Goal: Find specific page/section: Find specific page/section

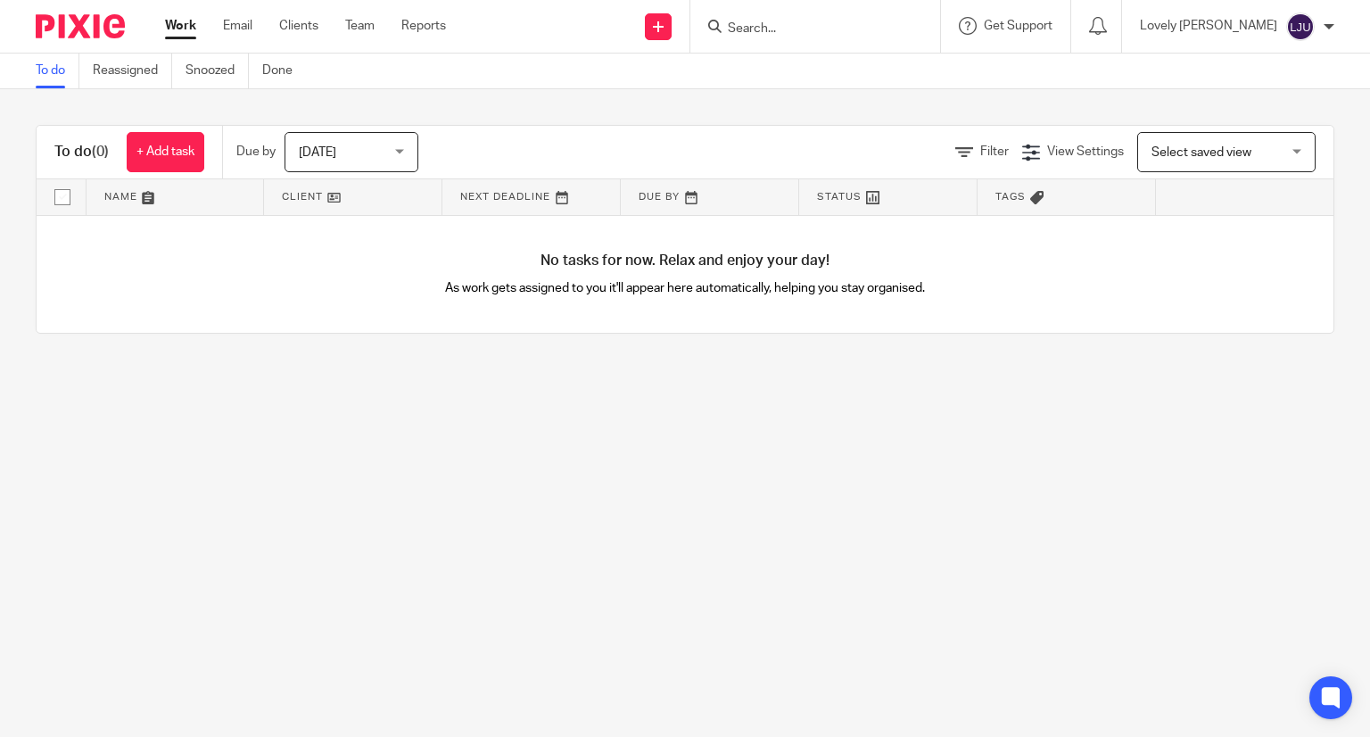
click at [839, 21] on input "Search" at bounding box center [806, 29] width 161 height 16
click at [801, 37] on input "Search" at bounding box center [806, 29] width 161 height 16
click at [793, 26] on input "Search" at bounding box center [806, 29] width 161 height 16
type input "V"
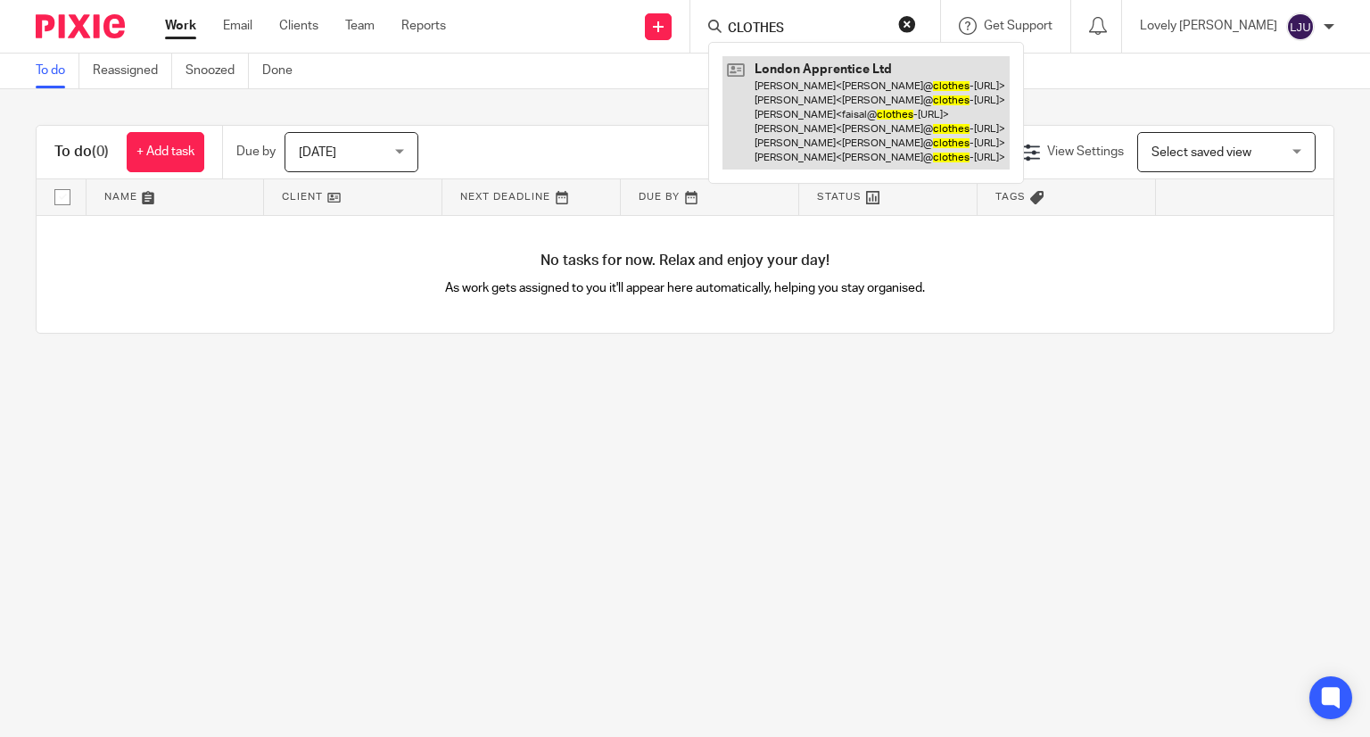
type input "CLOTHES"
click at [843, 97] on link at bounding box center [865, 112] width 287 height 113
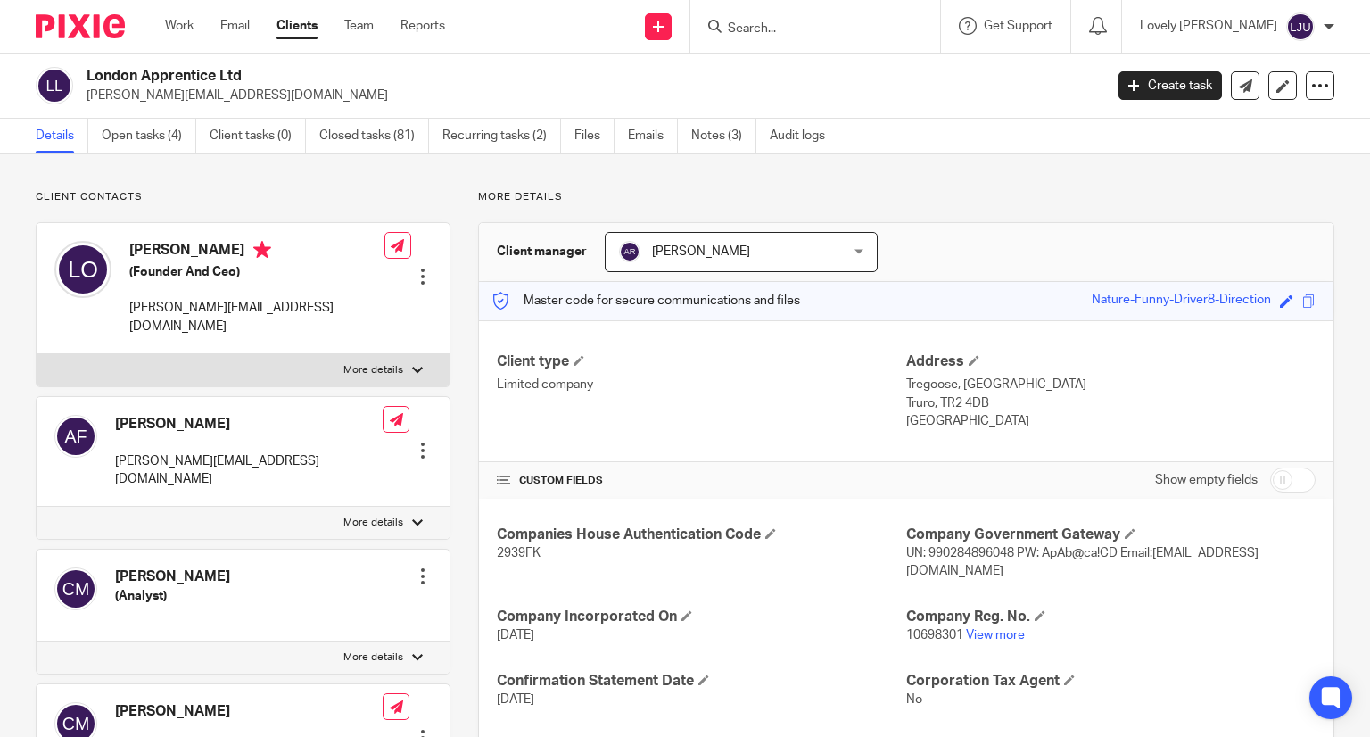
click at [827, 37] on input "Search" at bounding box center [806, 29] width 161 height 16
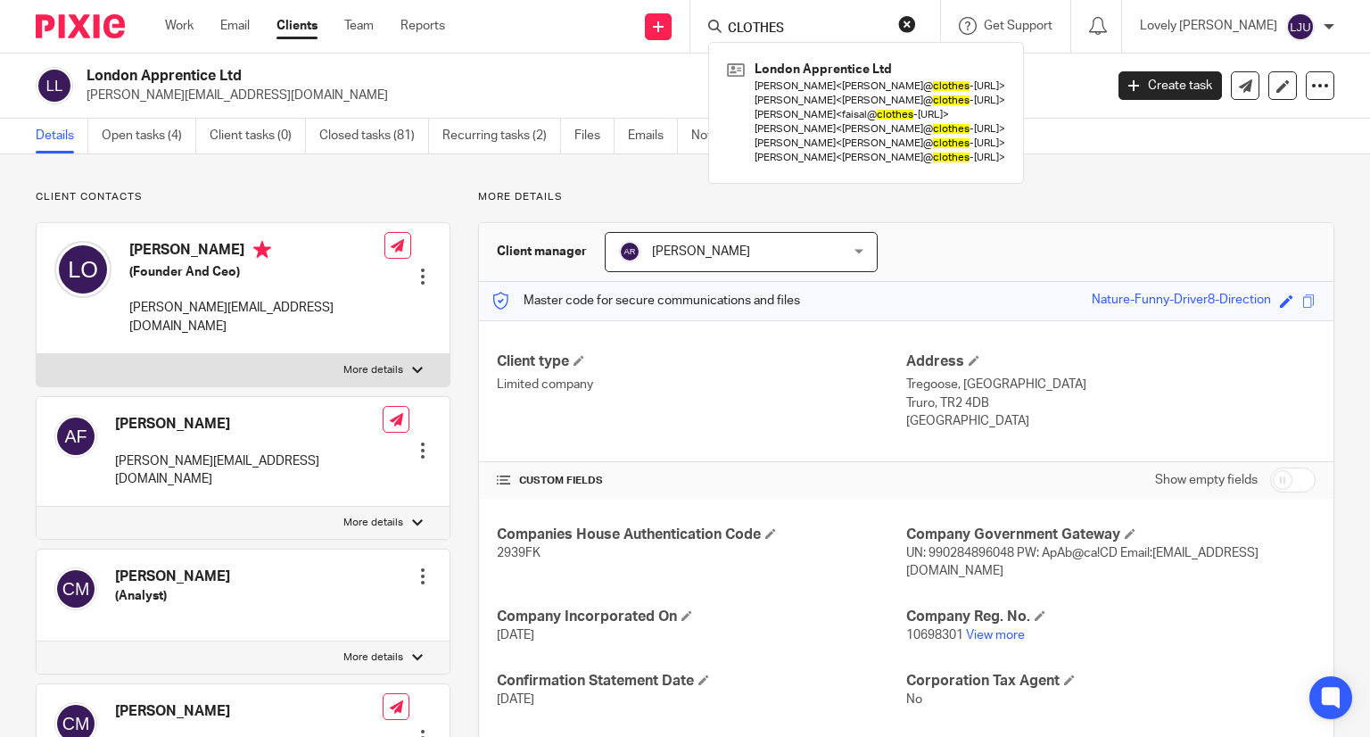
type input "CLOTHES"
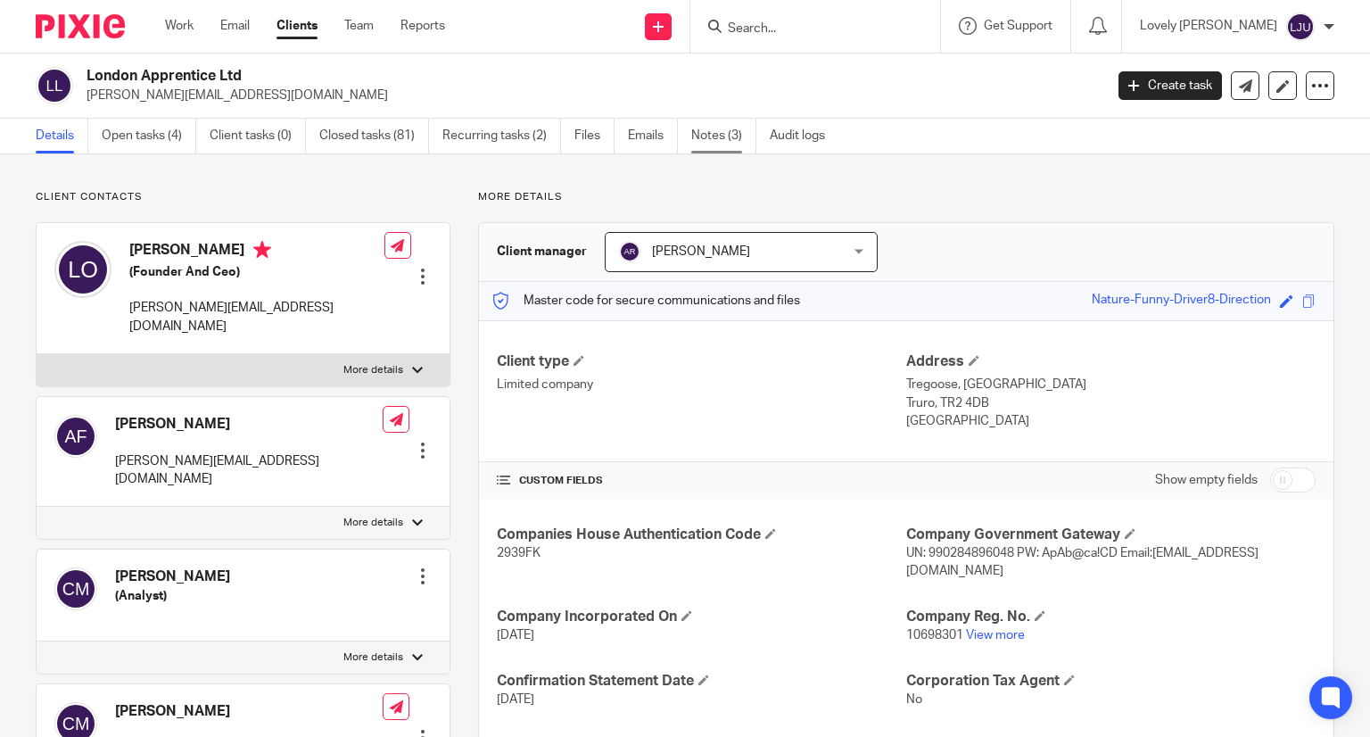
click at [710, 136] on link "Notes (3)" at bounding box center [723, 136] width 65 height 35
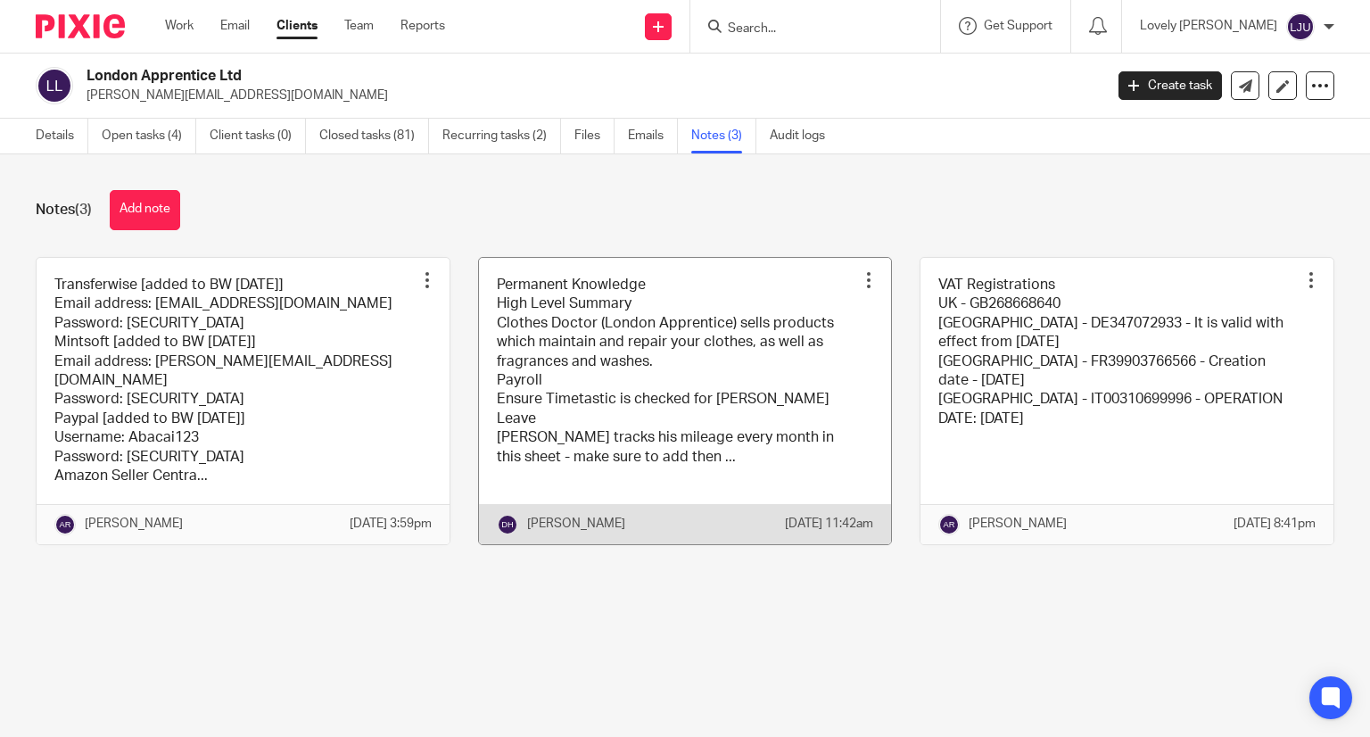
click at [580, 351] on link at bounding box center [685, 401] width 413 height 286
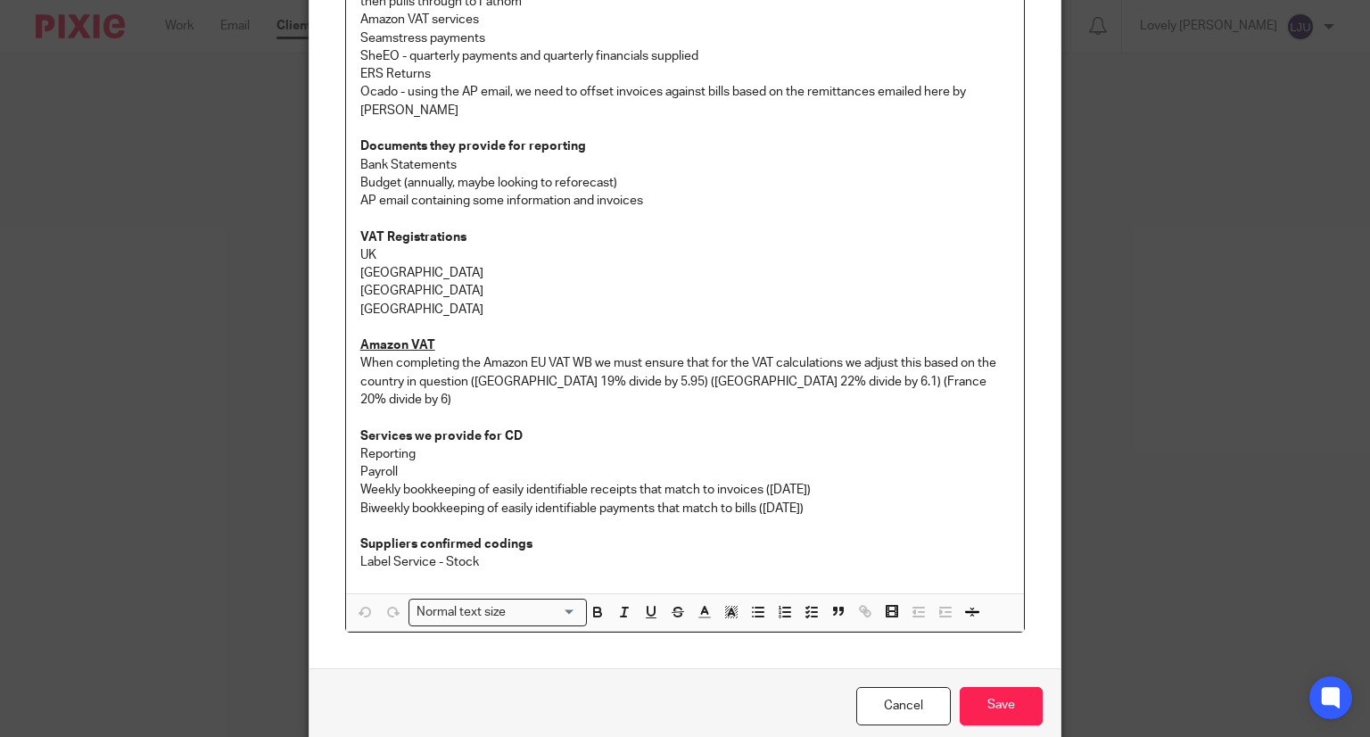
scroll to position [1138, 0]
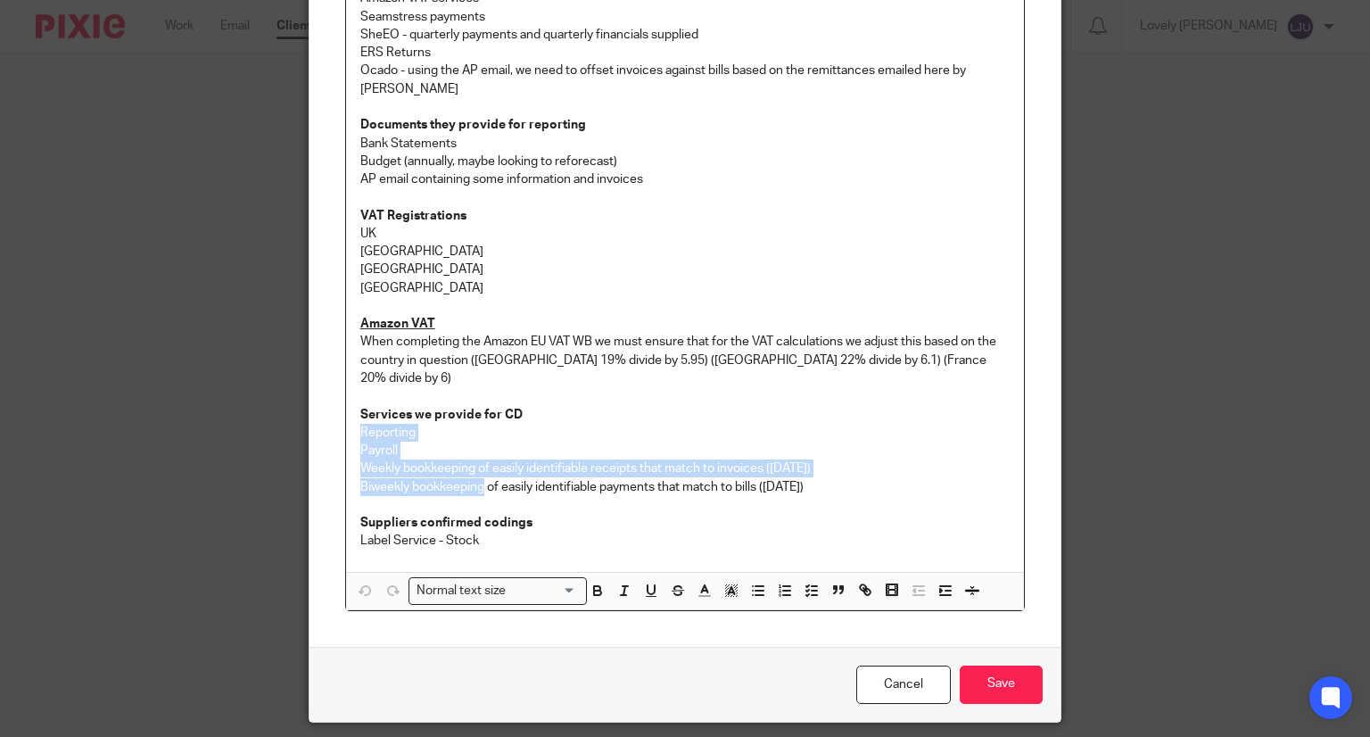
drag, startPoint x: 349, startPoint y: 376, endPoint x: 474, endPoint y: 425, distance: 135.0
copy div "Reporting Payroll Weekly bookkeeping of easily identifiable receipts that match…"
click at [872, 665] on link "Cancel" at bounding box center [903, 684] width 95 height 38
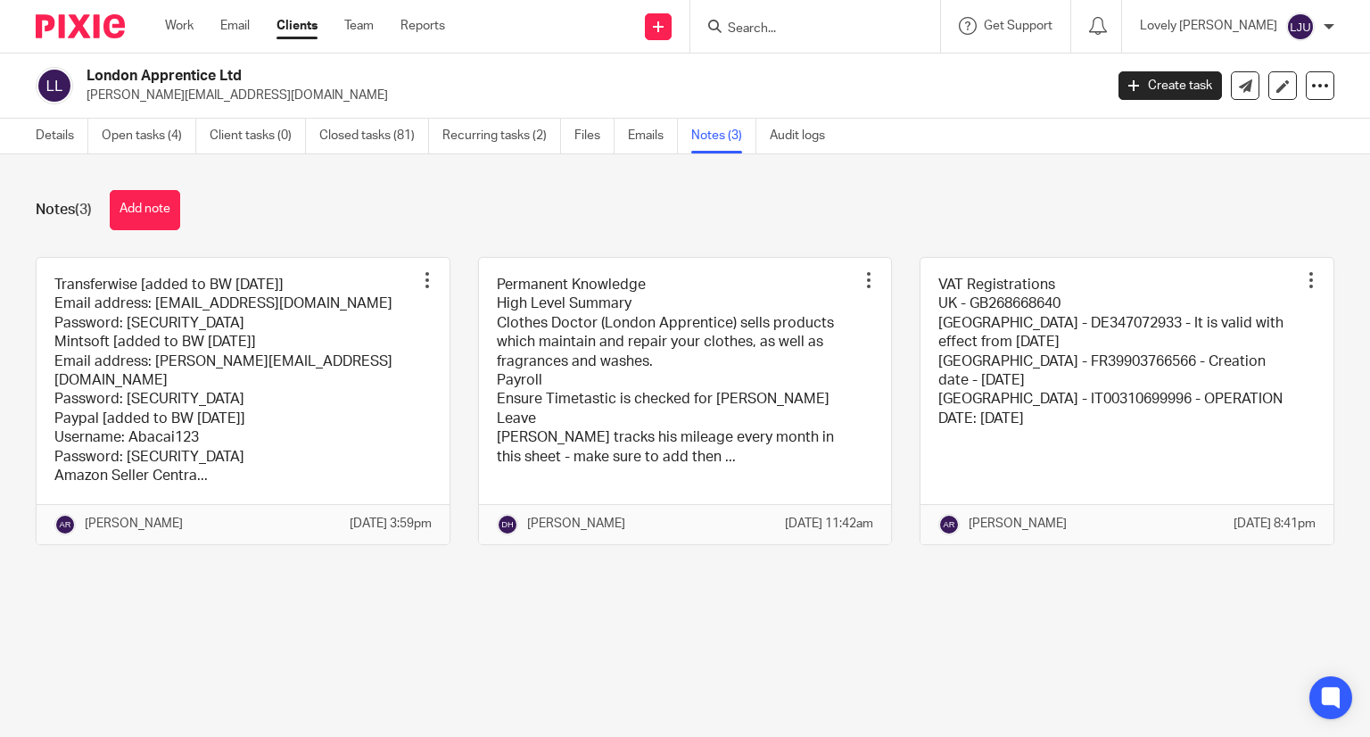
click at [862, 33] on input "Search" at bounding box center [806, 29] width 161 height 16
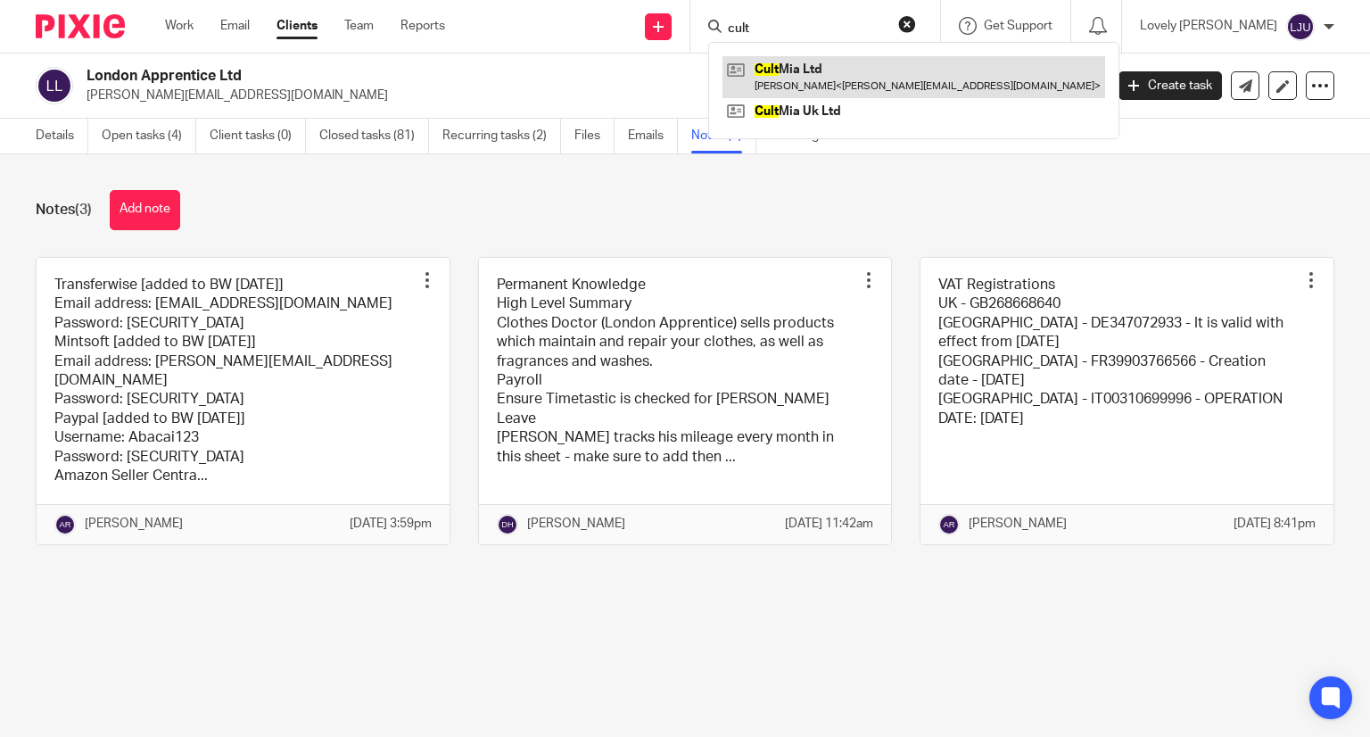
type input "cult"
click at [854, 78] on link at bounding box center [913, 76] width 383 height 41
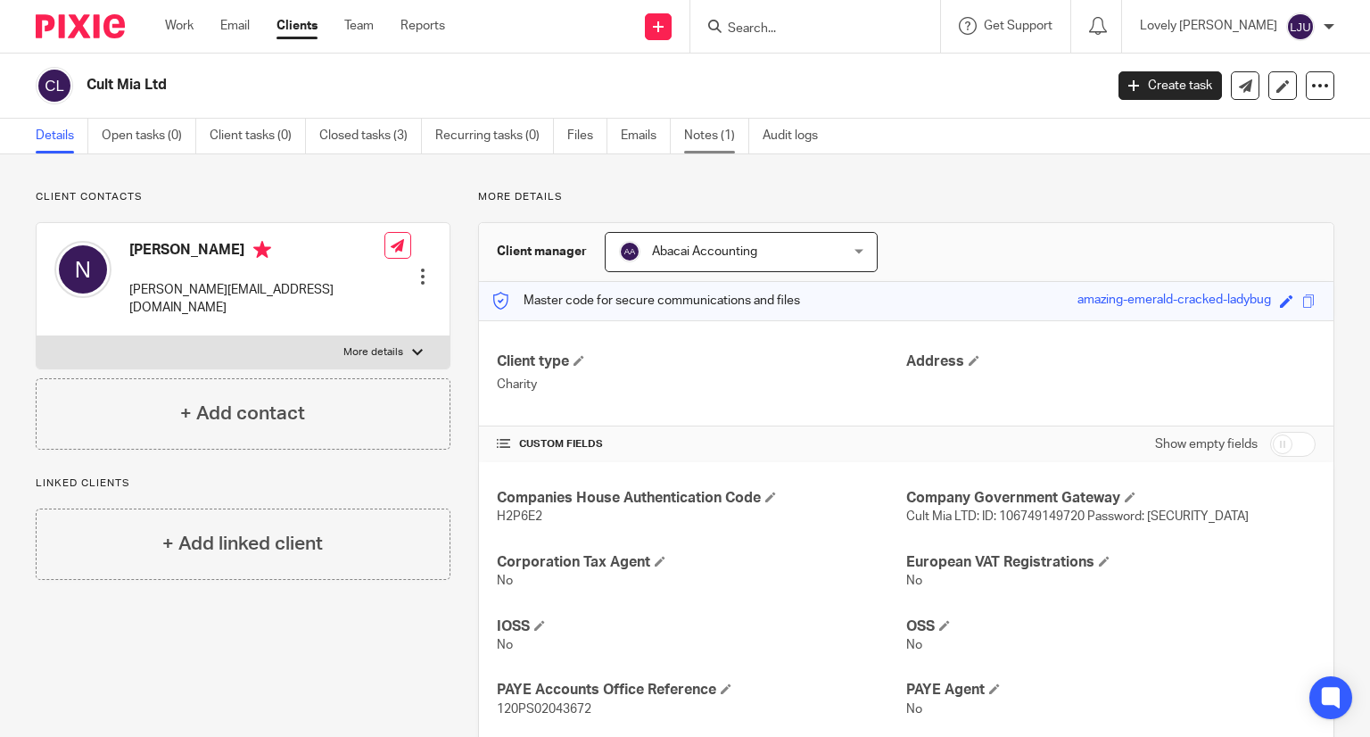
click at [707, 135] on link "Notes (1)" at bounding box center [716, 136] width 65 height 35
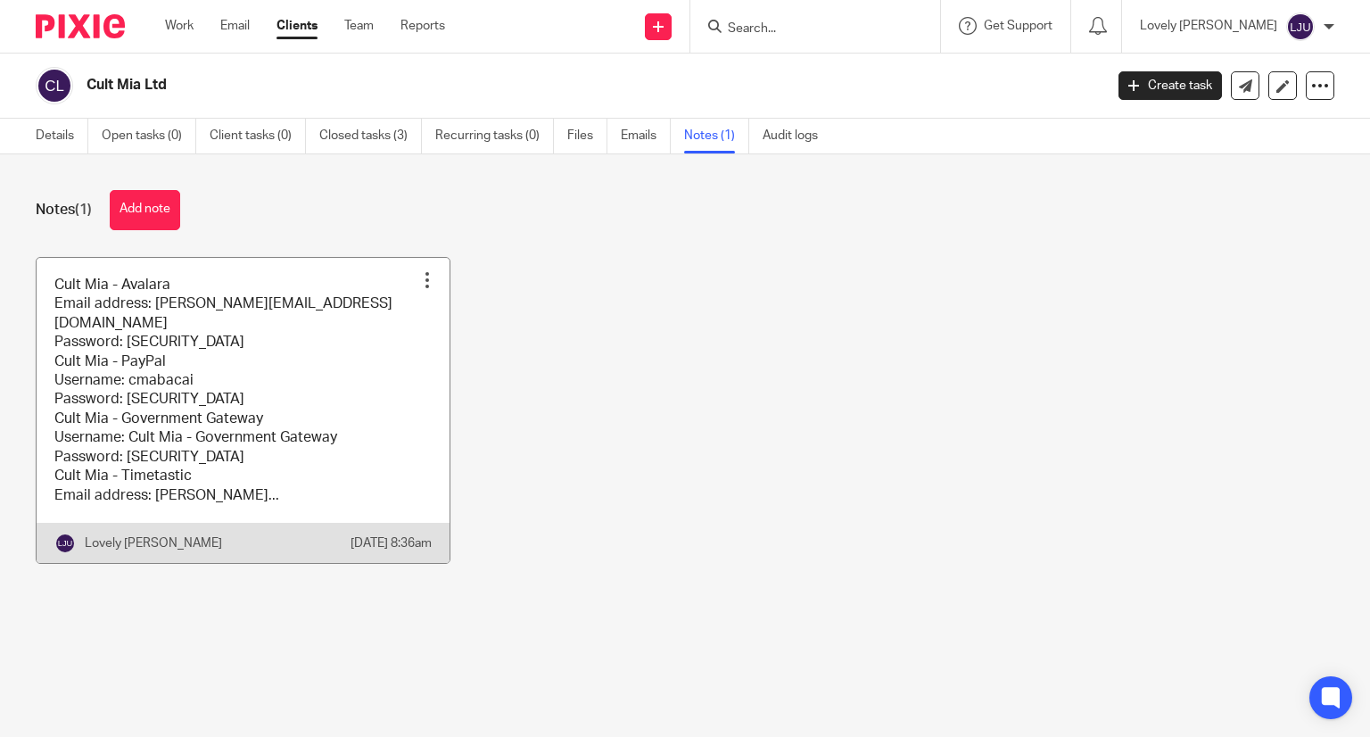
click at [272, 413] on link at bounding box center [243, 410] width 413 height 305
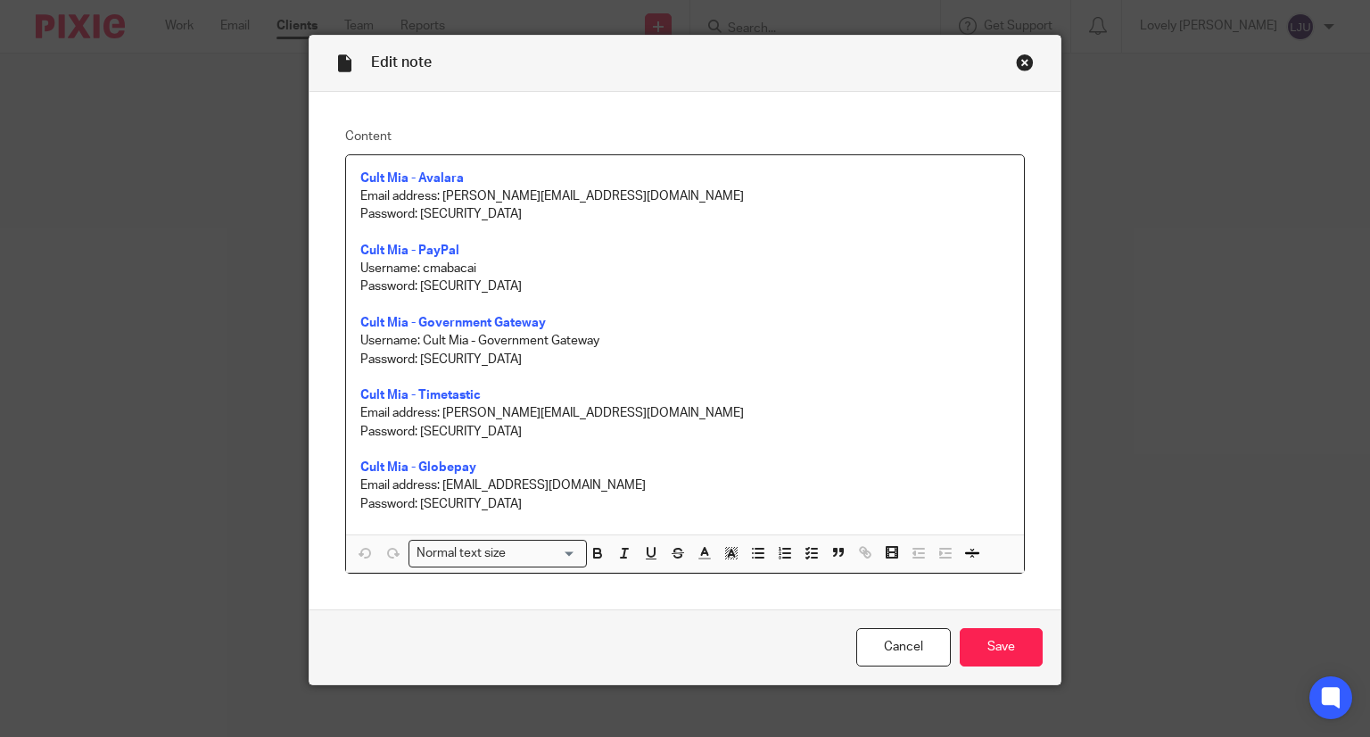
scroll to position [54, 0]
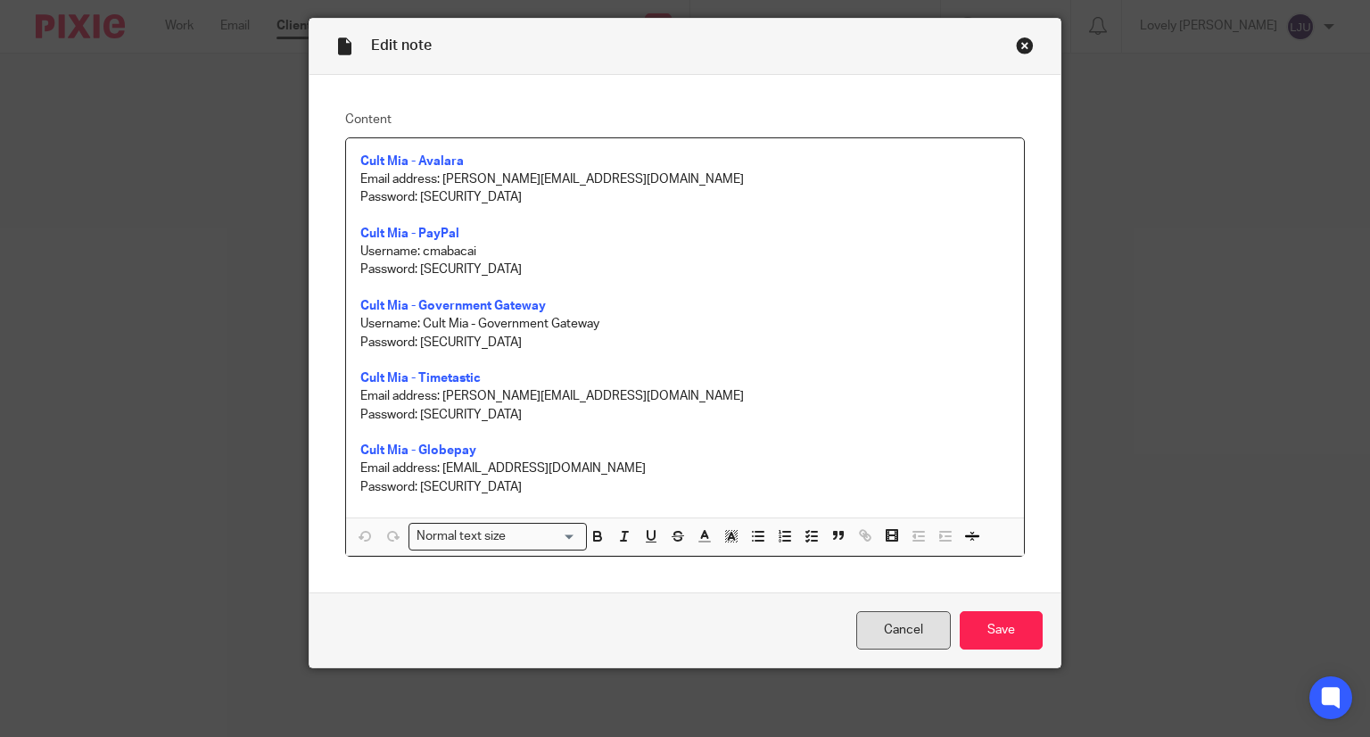
click at [862, 635] on link "Cancel" at bounding box center [903, 630] width 95 height 38
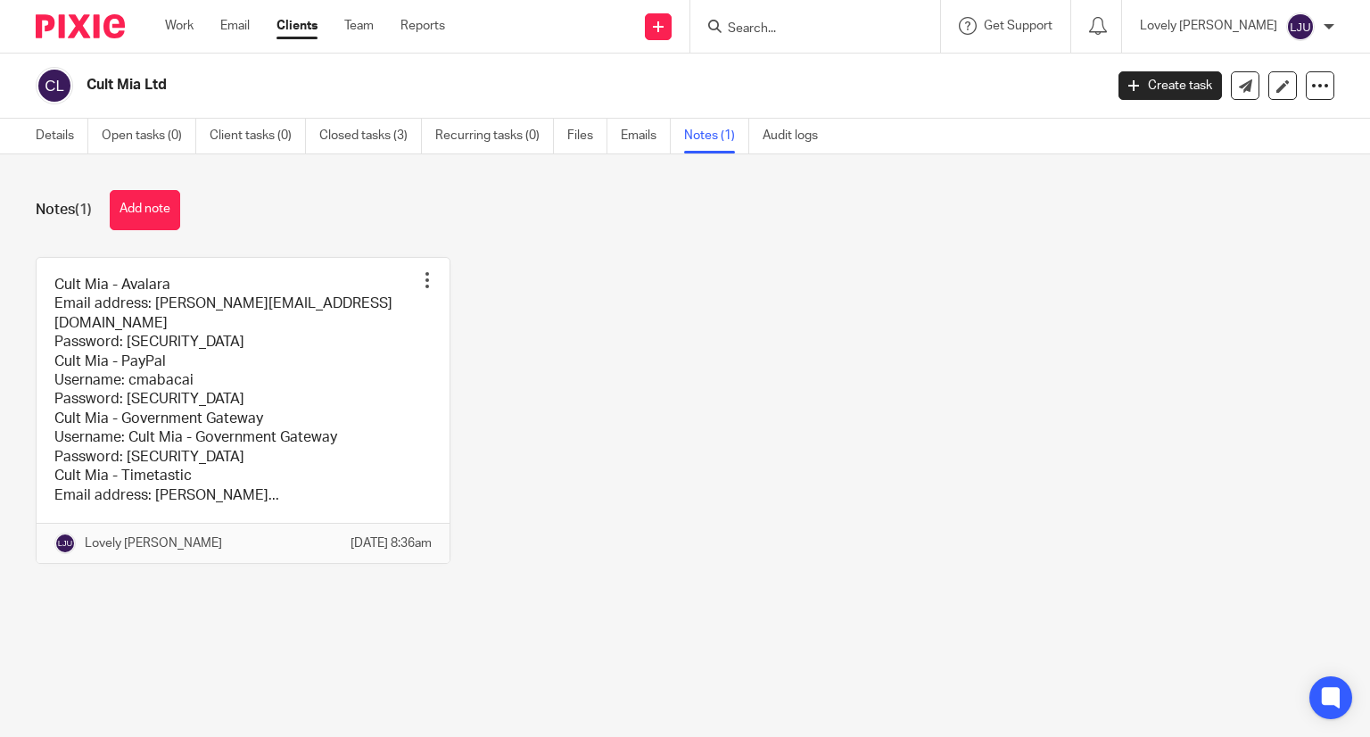
click at [813, 32] on input "Search" at bounding box center [806, 29] width 161 height 16
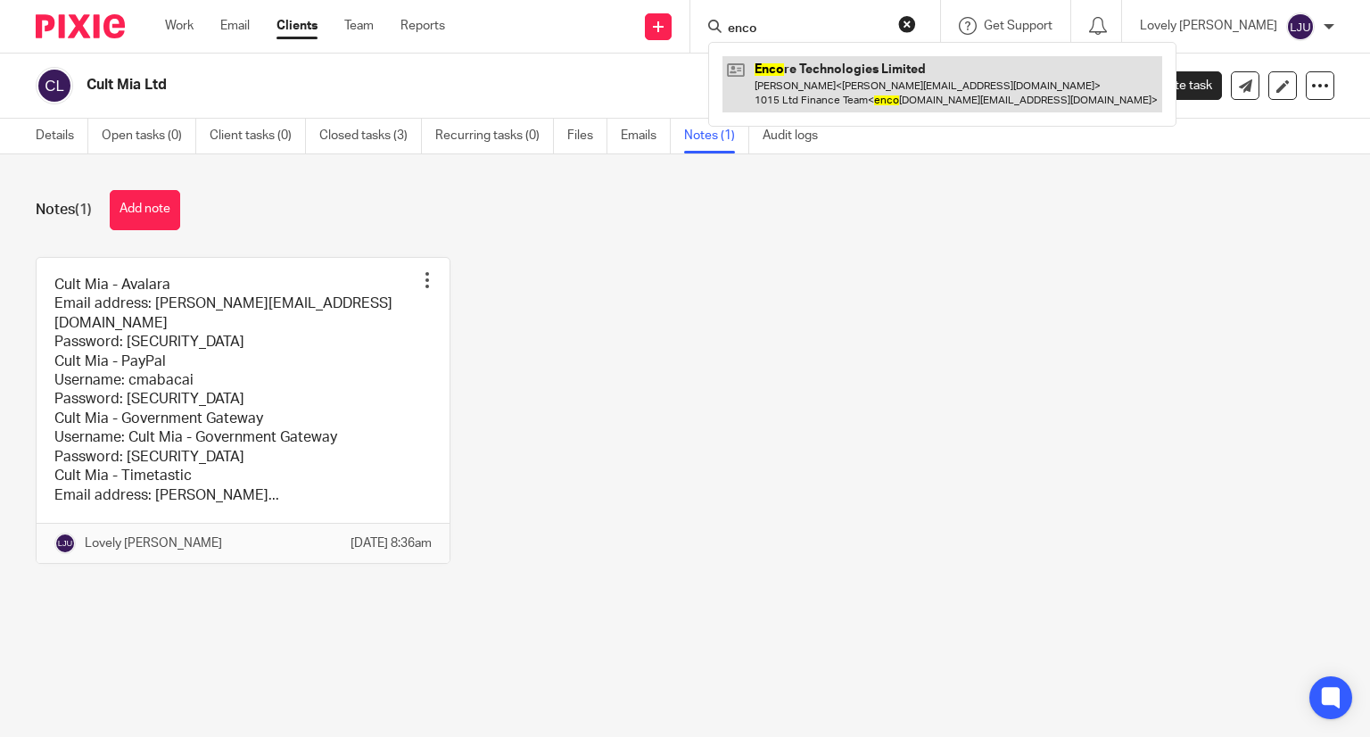
type input "enco"
click at [872, 70] on link at bounding box center [942, 83] width 440 height 55
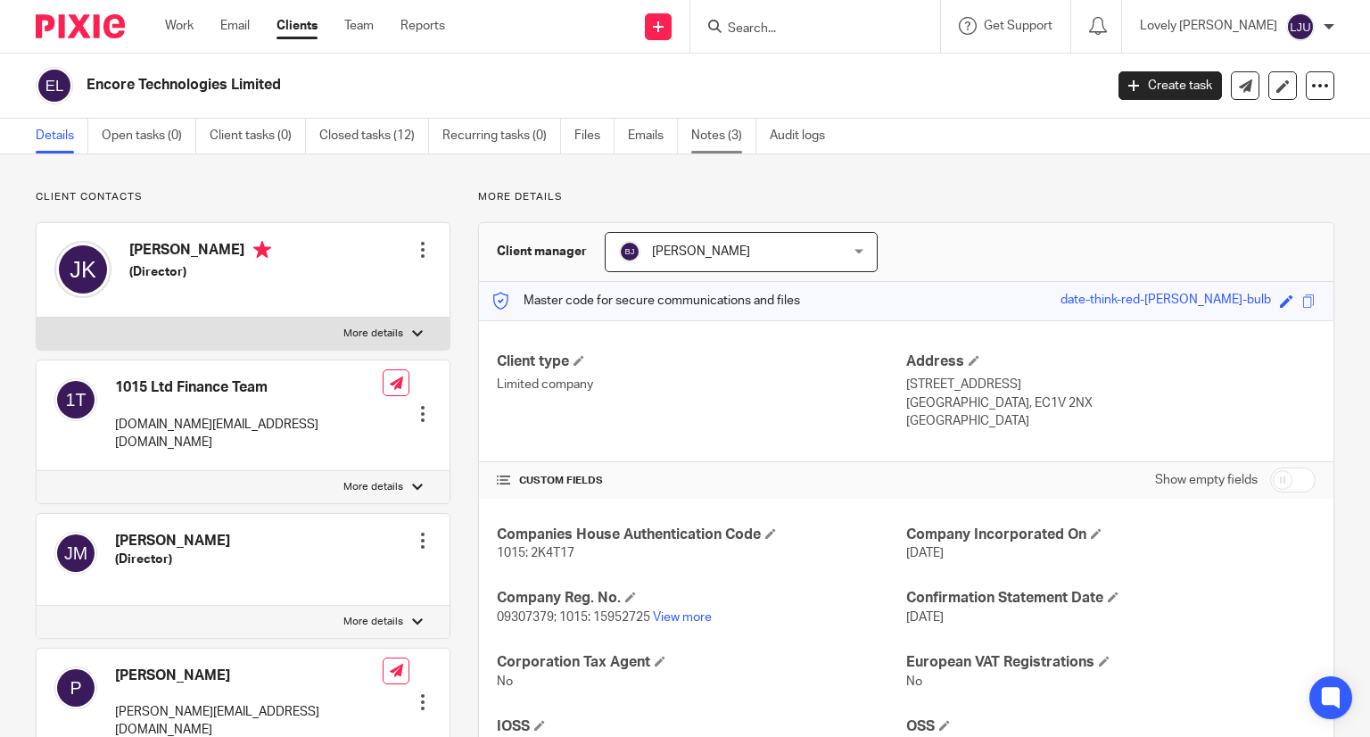
click at [710, 138] on link "Notes (3)" at bounding box center [723, 136] width 65 height 35
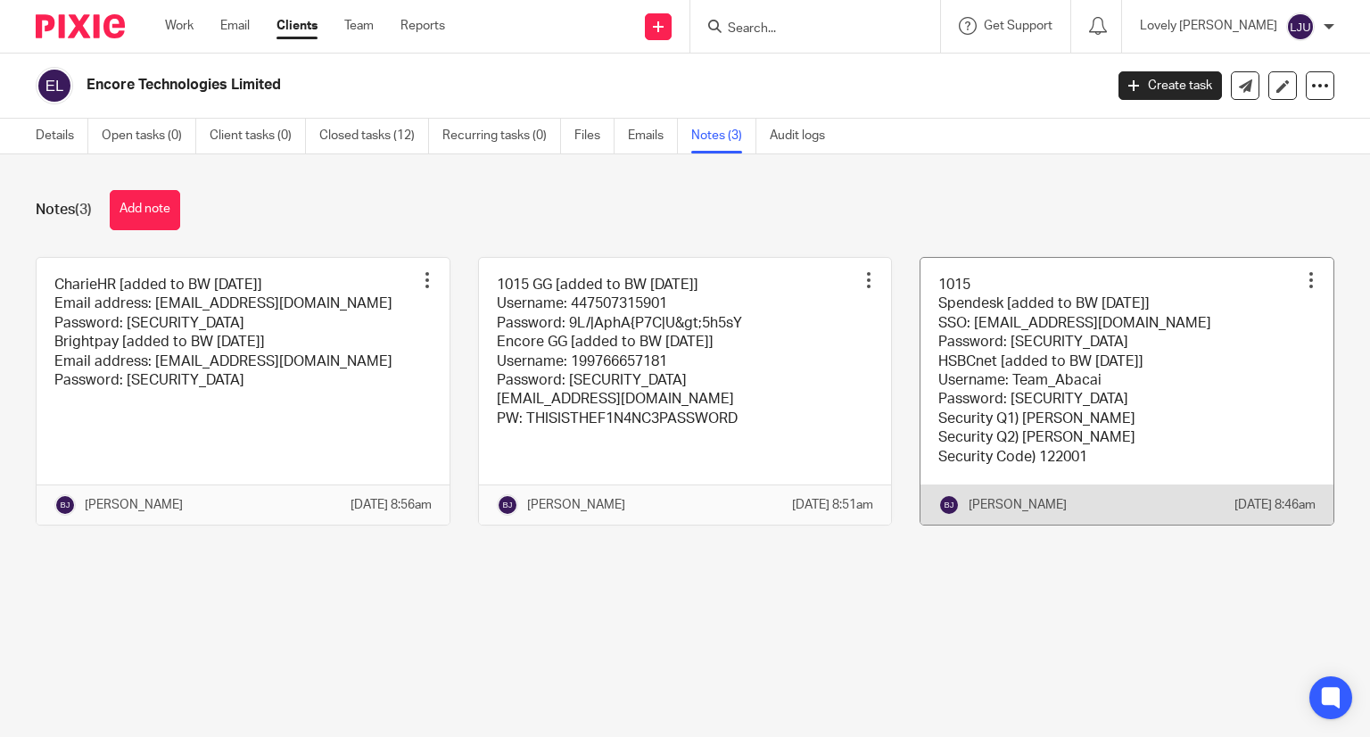
click at [1030, 375] on link at bounding box center [1126, 391] width 413 height 267
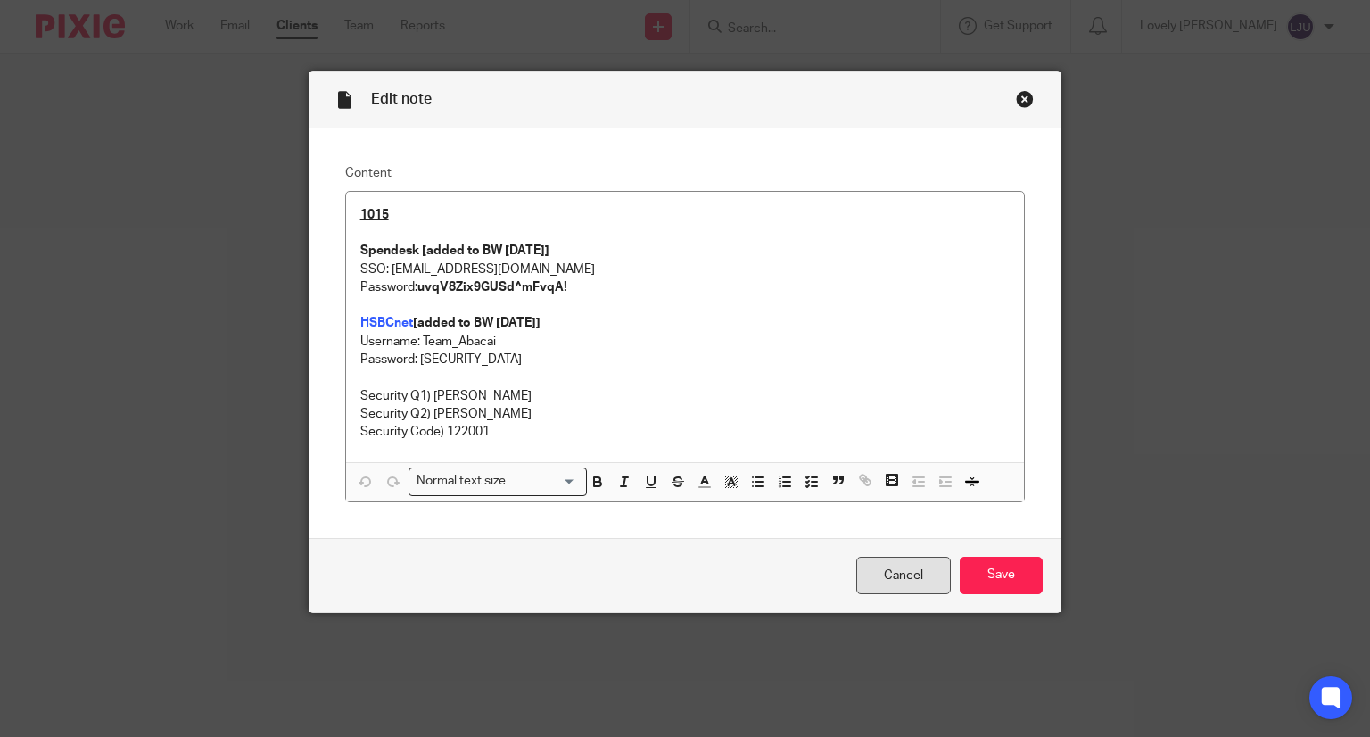
click at [887, 579] on link "Cancel" at bounding box center [903, 576] width 95 height 38
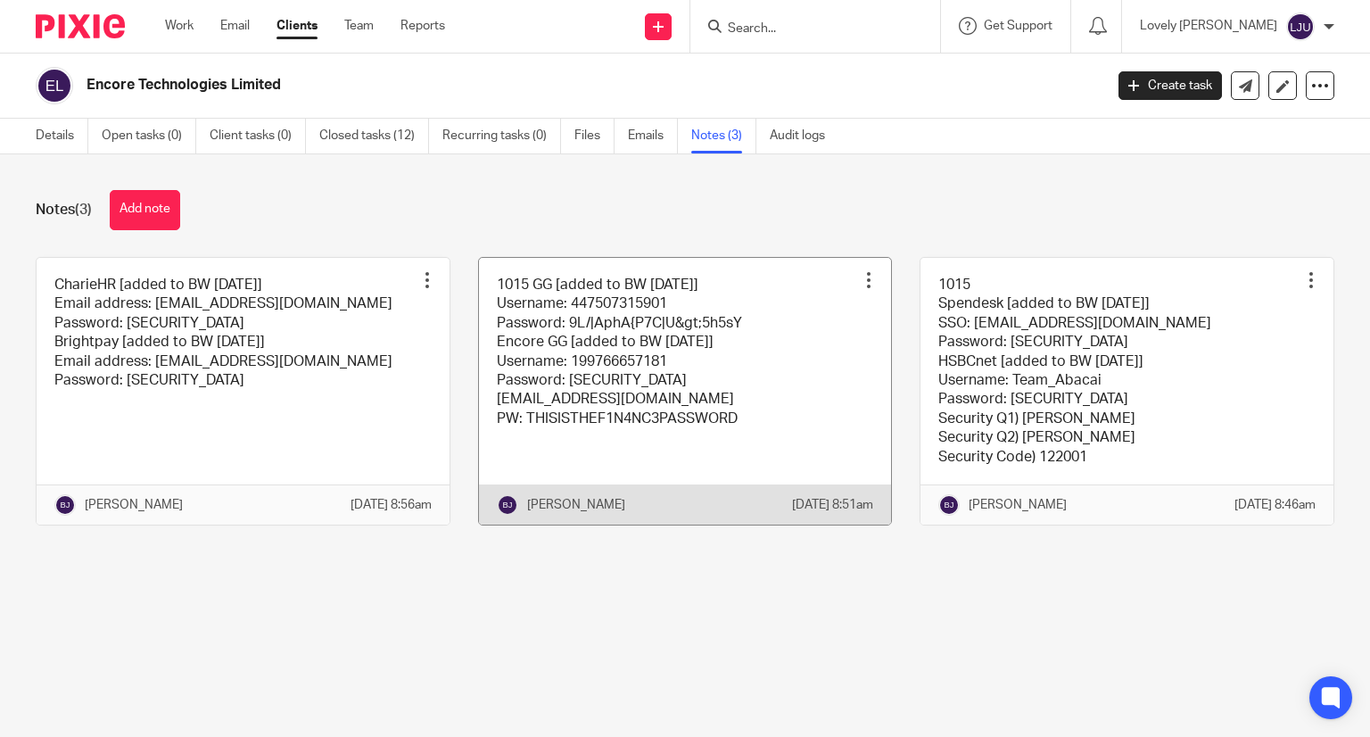
click at [750, 318] on link at bounding box center [685, 391] width 413 height 267
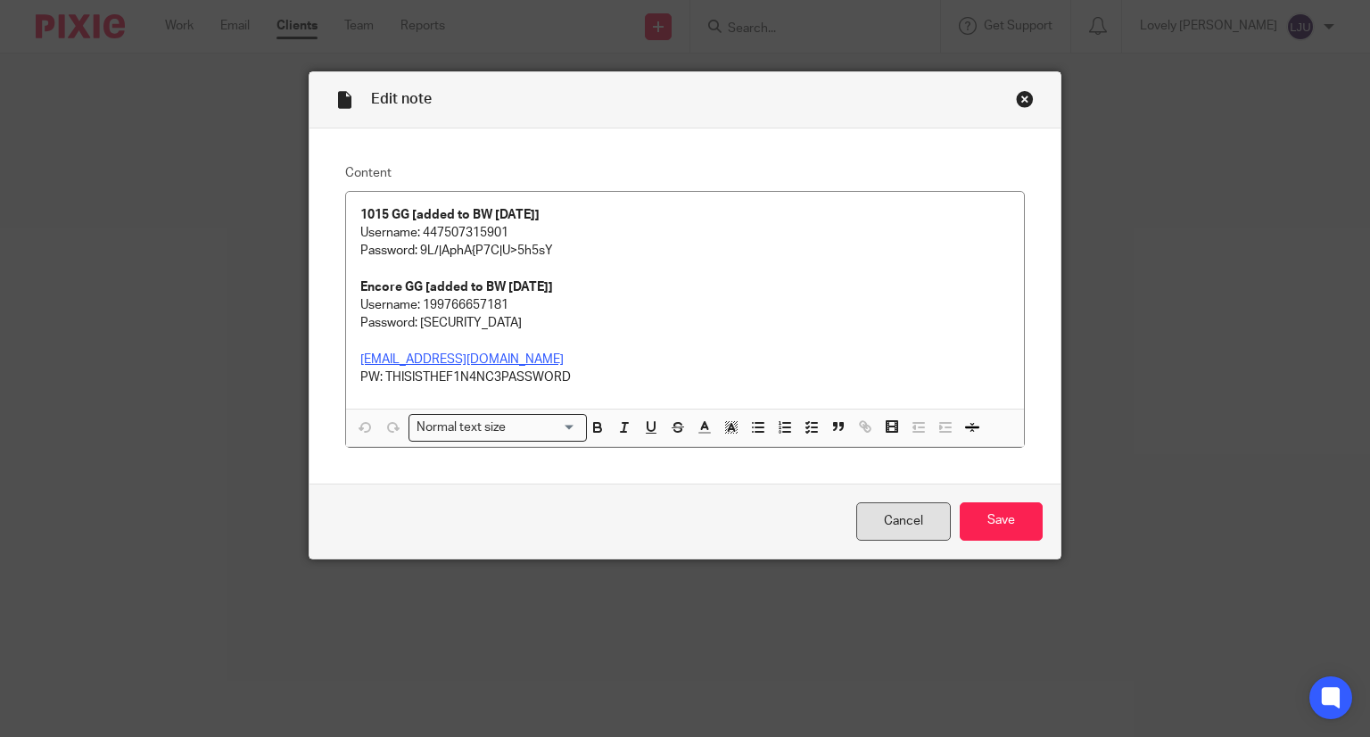
click at [910, 524] on link "Cancel" at bounding box center [903, 521] width 95 height 38
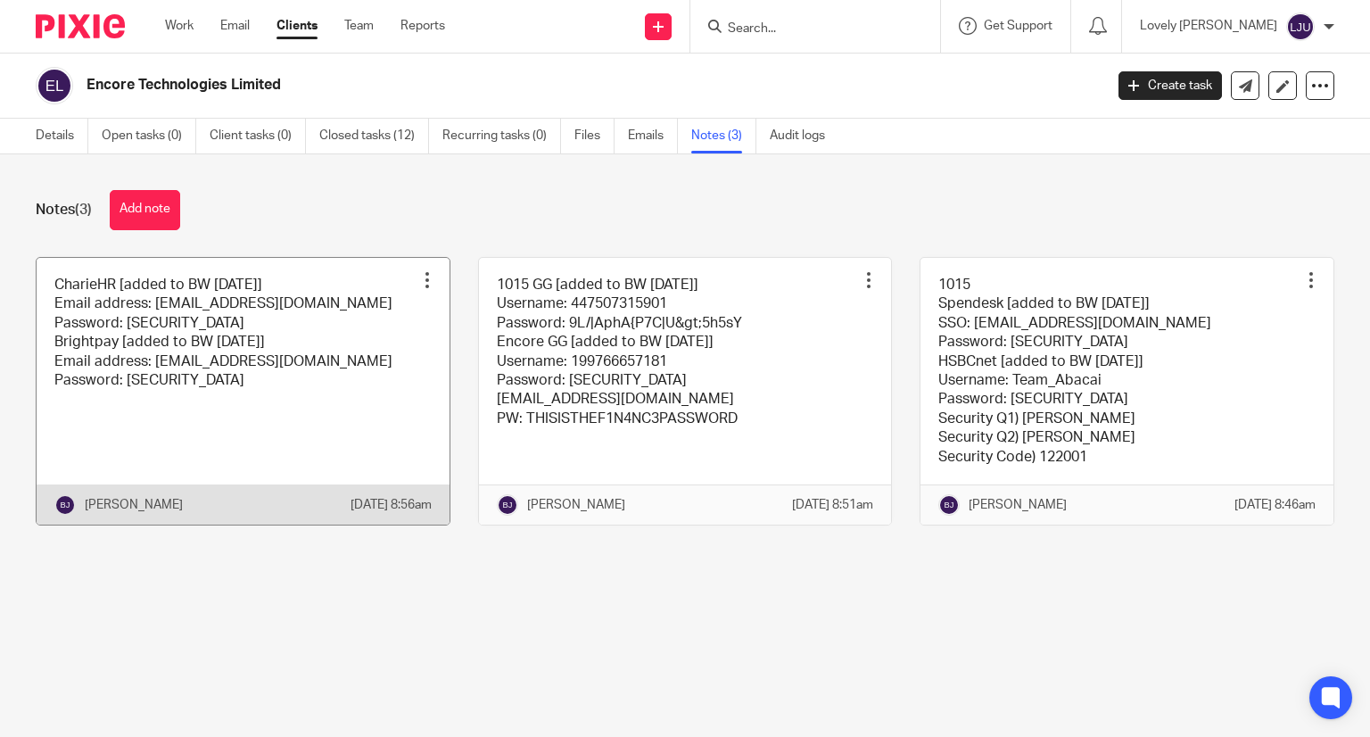
click at [330, 432] on link at bounding box center [243, 391] width 413 height 267
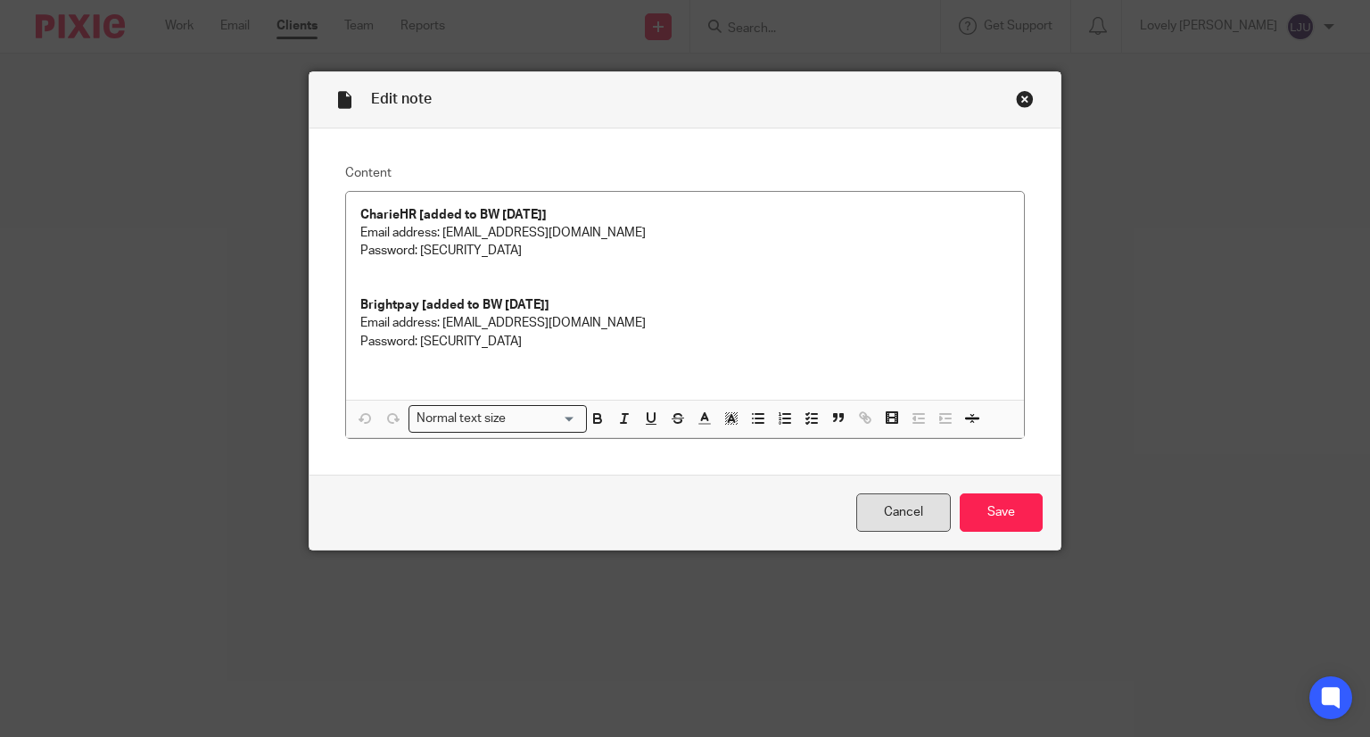
click at [899, 509] on link "Cancel" at bounding box center [903, 512] width 95 height 38
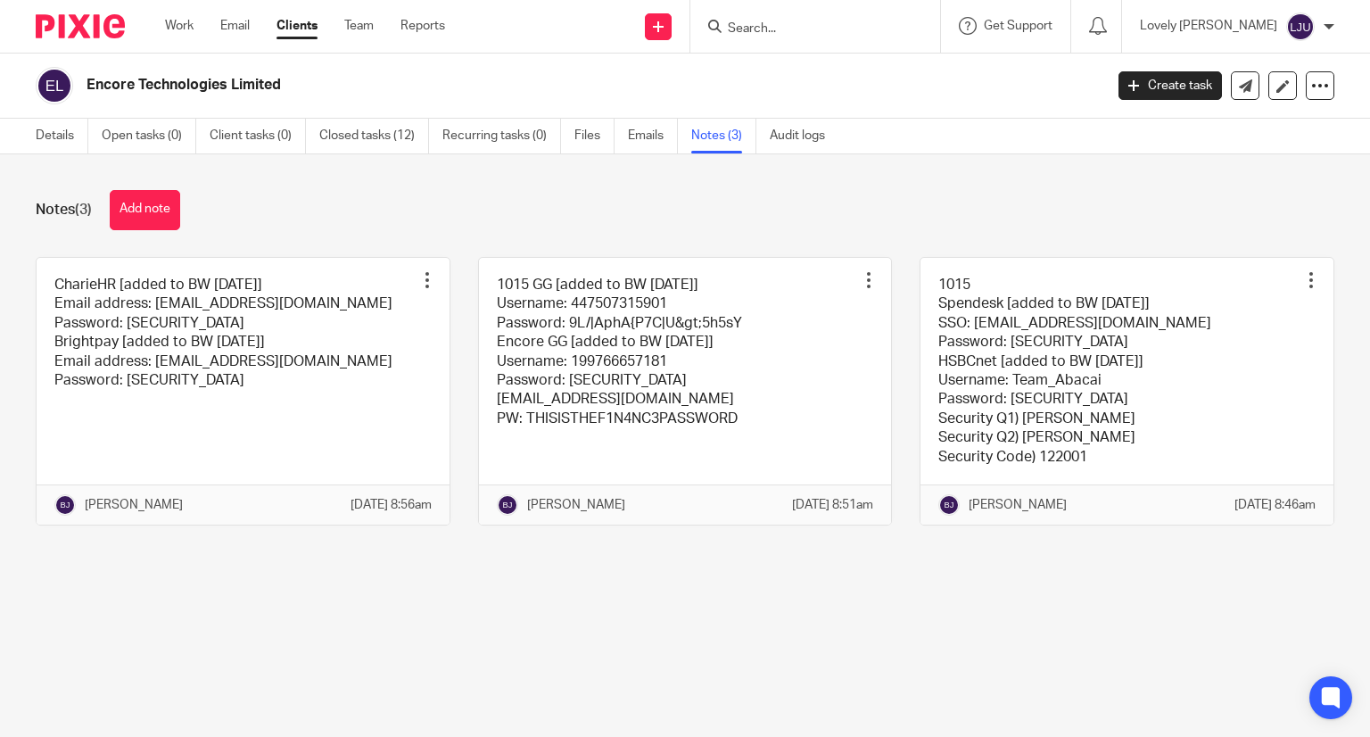
click at [774, 15] on form at bounding box center [821, 26] width 190 height 22
click at [815, 18] on form at bounding box center [821, 26] width 190 height 22
click at [795, 21] on input "Search" at bounding box center [806, 29] width 161 height 16
type input "warden"
click at [887, 85] on link at bounding box center [865, 76] width 286 height 41
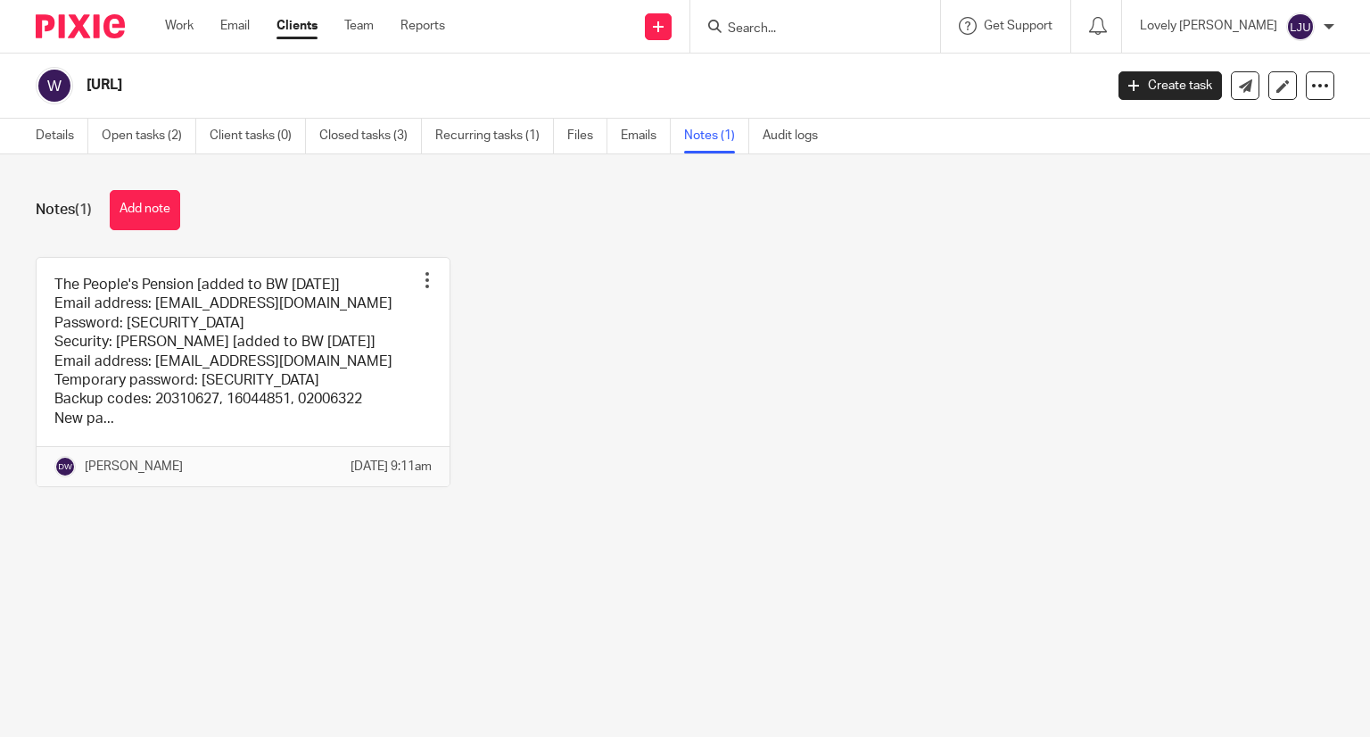
click at [392, 326] on link at bounding box center [243, 372] width 413 height 229
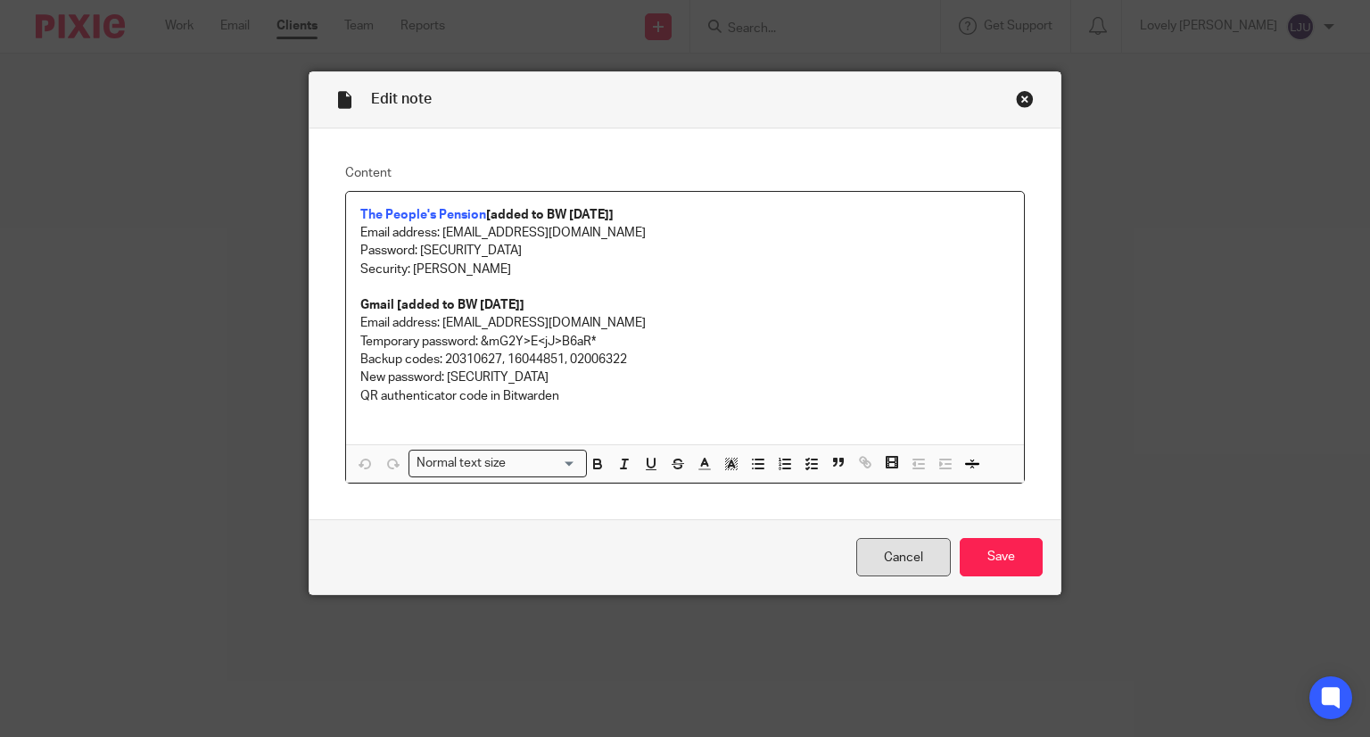
click at [884, 557] on link "Cancel" at bounding box center [903, 557] width 95 height 38
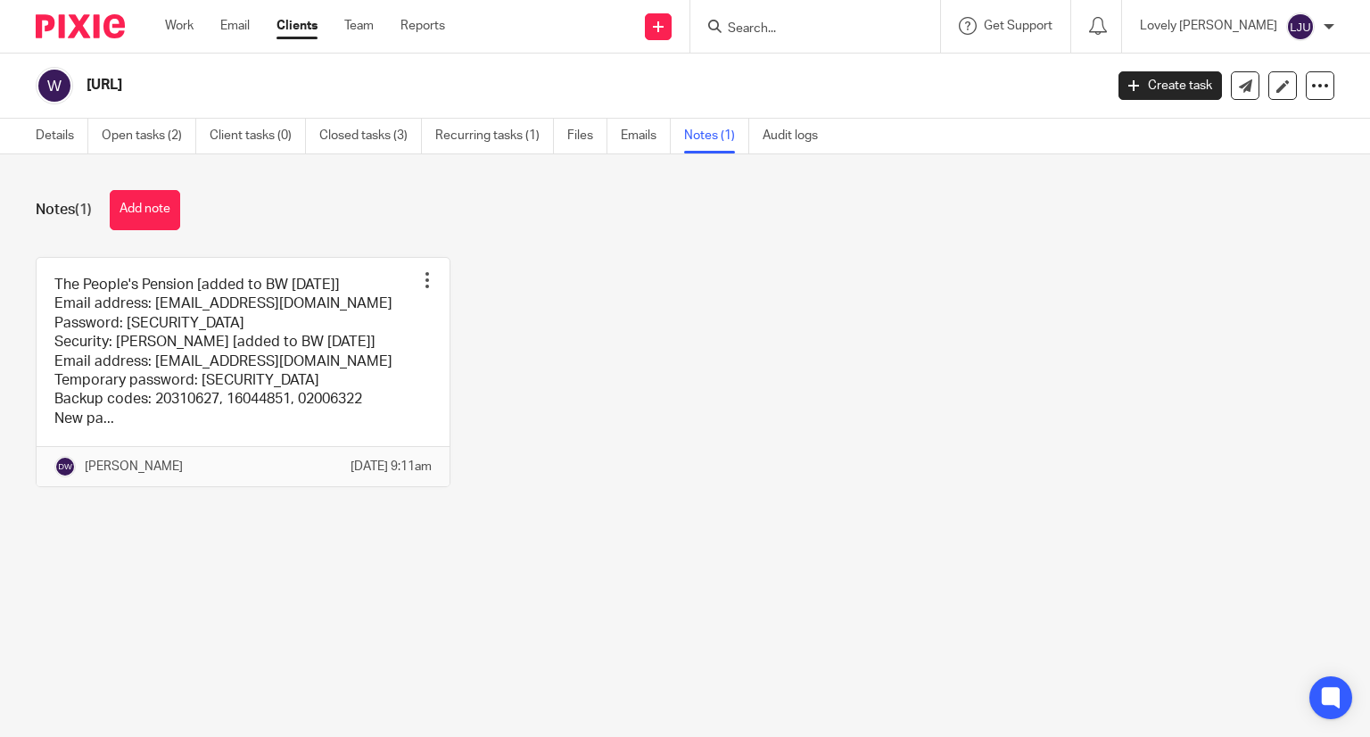
click at [776, 28] on input "Search" at bounding box center [806, 29] width 161 height 16
type input "yumi"
click at [812, 69] on link at bounding box center [832, 69] width 221 height 27
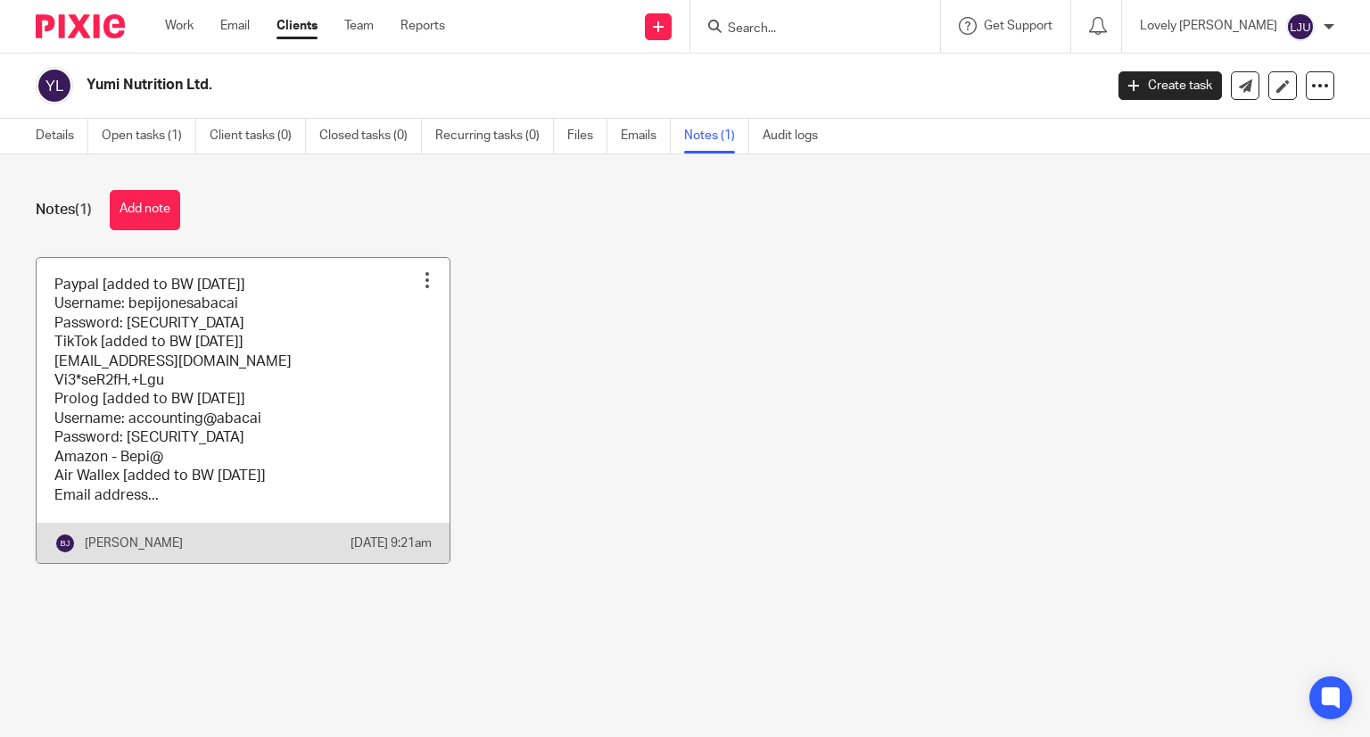
click at [359, 347] on link at bounding box center [243, 410] width 413 height 305
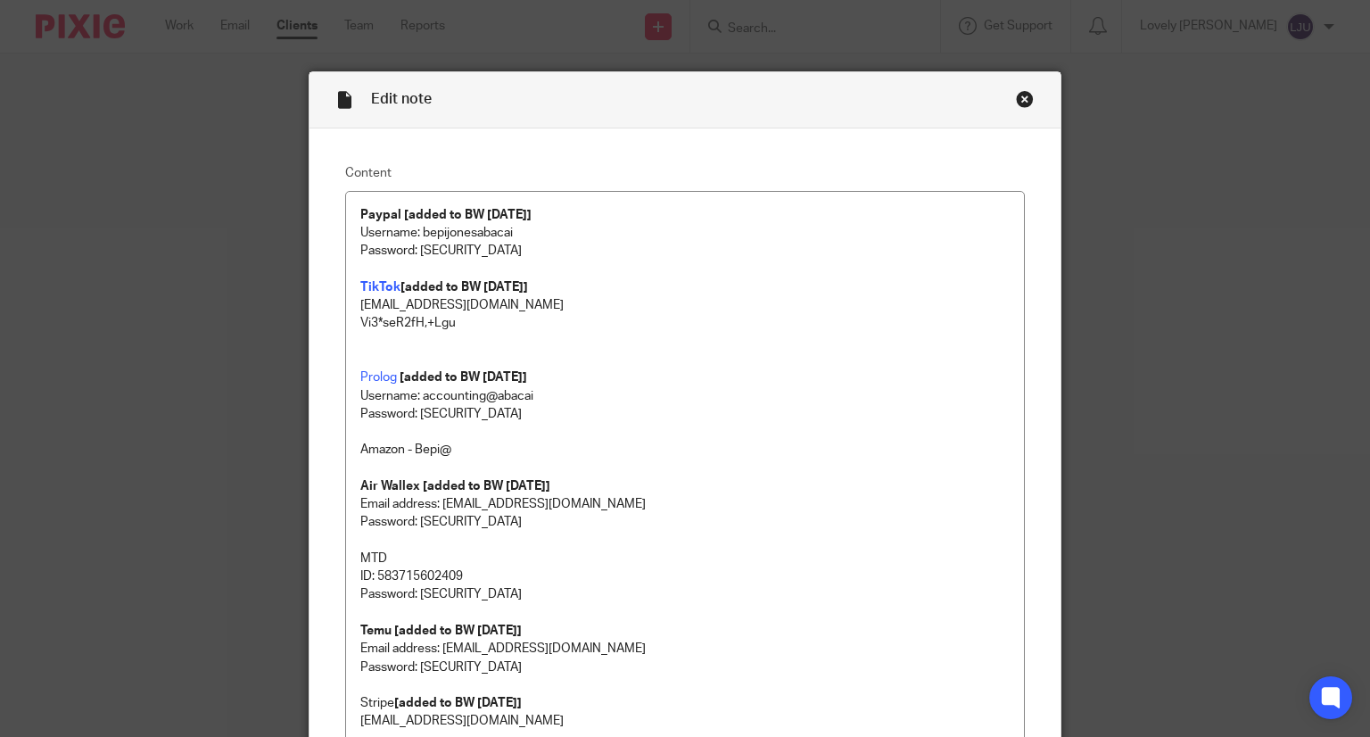
click at [1019, 95] on div "Close this dialog window" at bounding box center [1025, 99] width 18 height 18
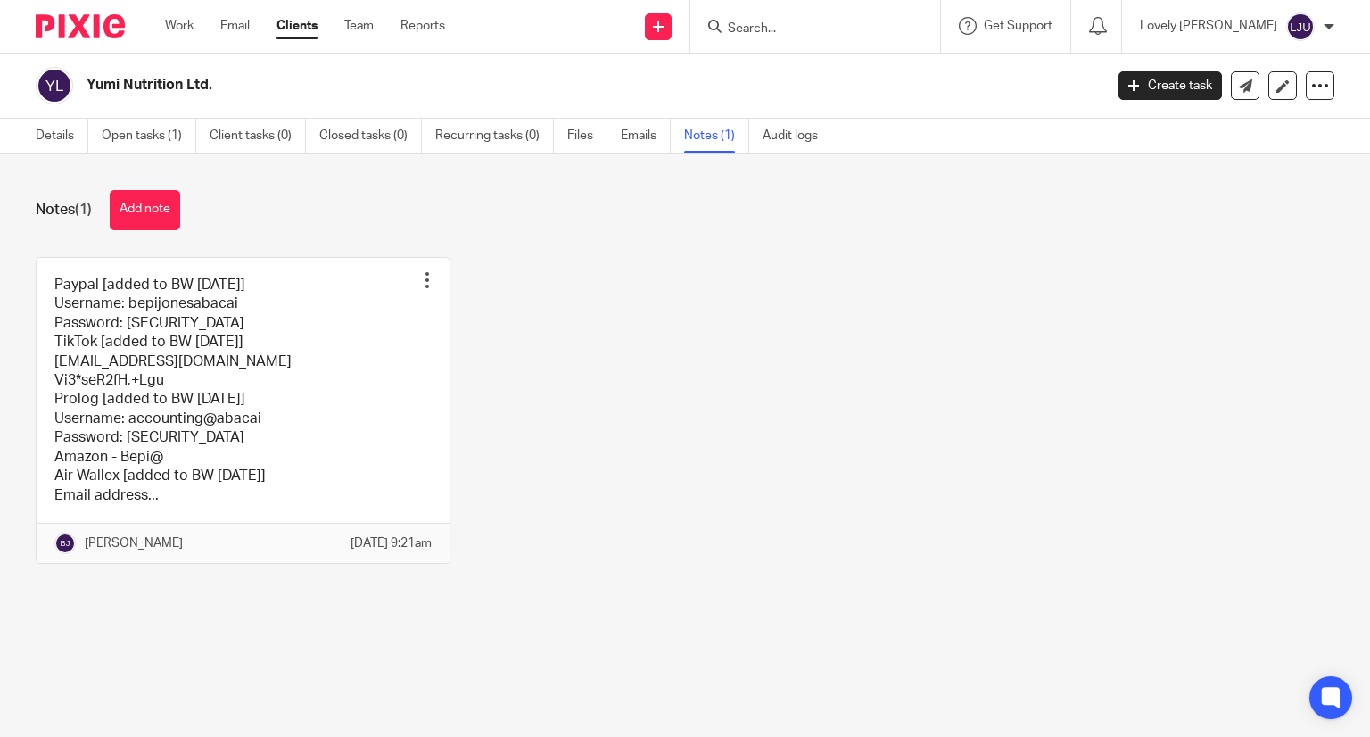
click at [778, 23] on input "Search" at bounding box center [806, 29] width 161 height 16
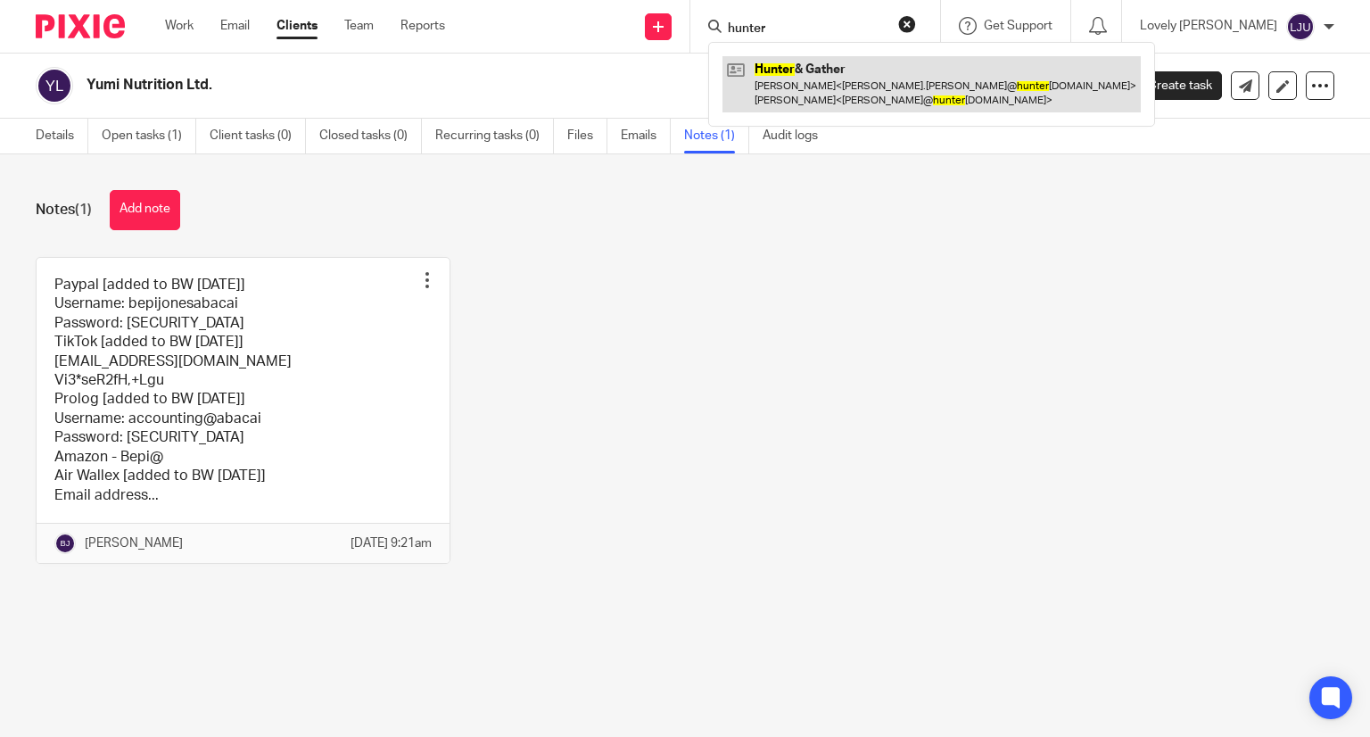
type input "hunter"
click at [813, 79] on link at bounding box center [931, 83] width 418 height 55
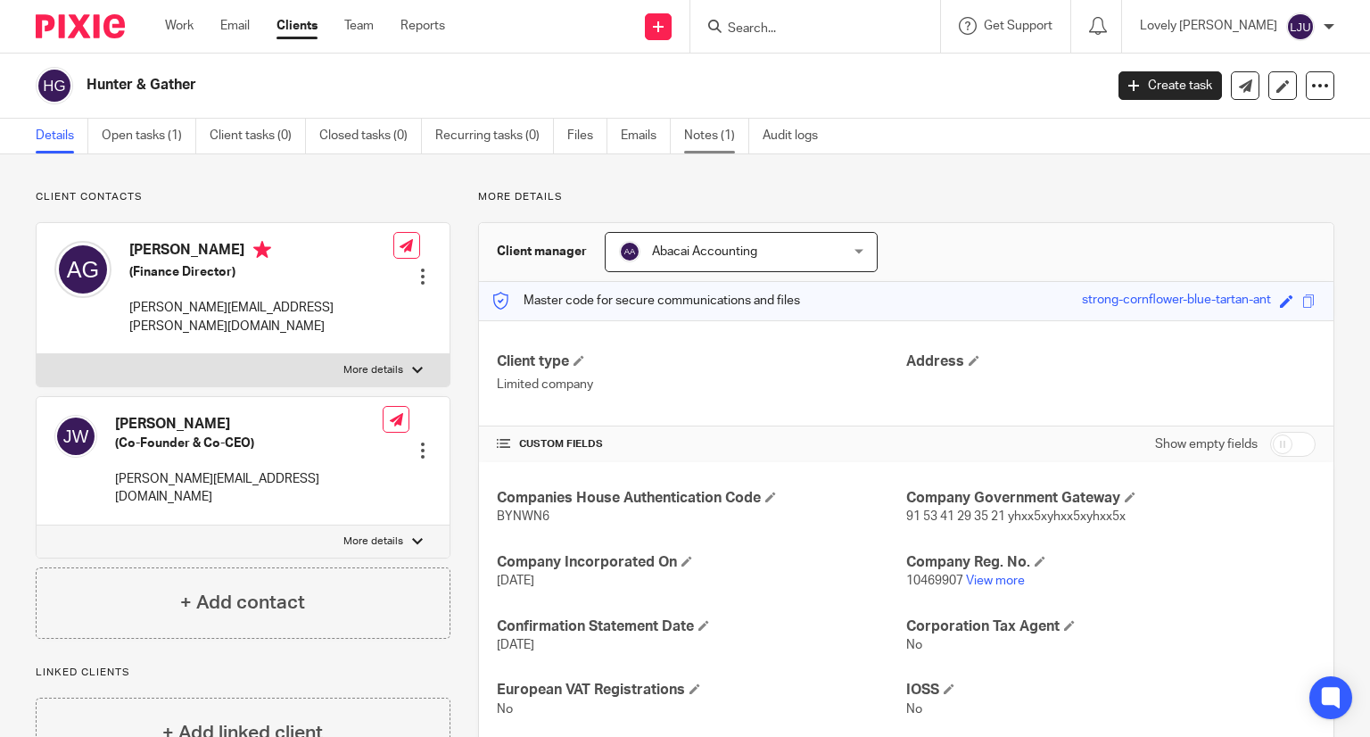
click at [710, 136] on link "Notes (1)" at bounding box center [716, 136] width 65 height 35
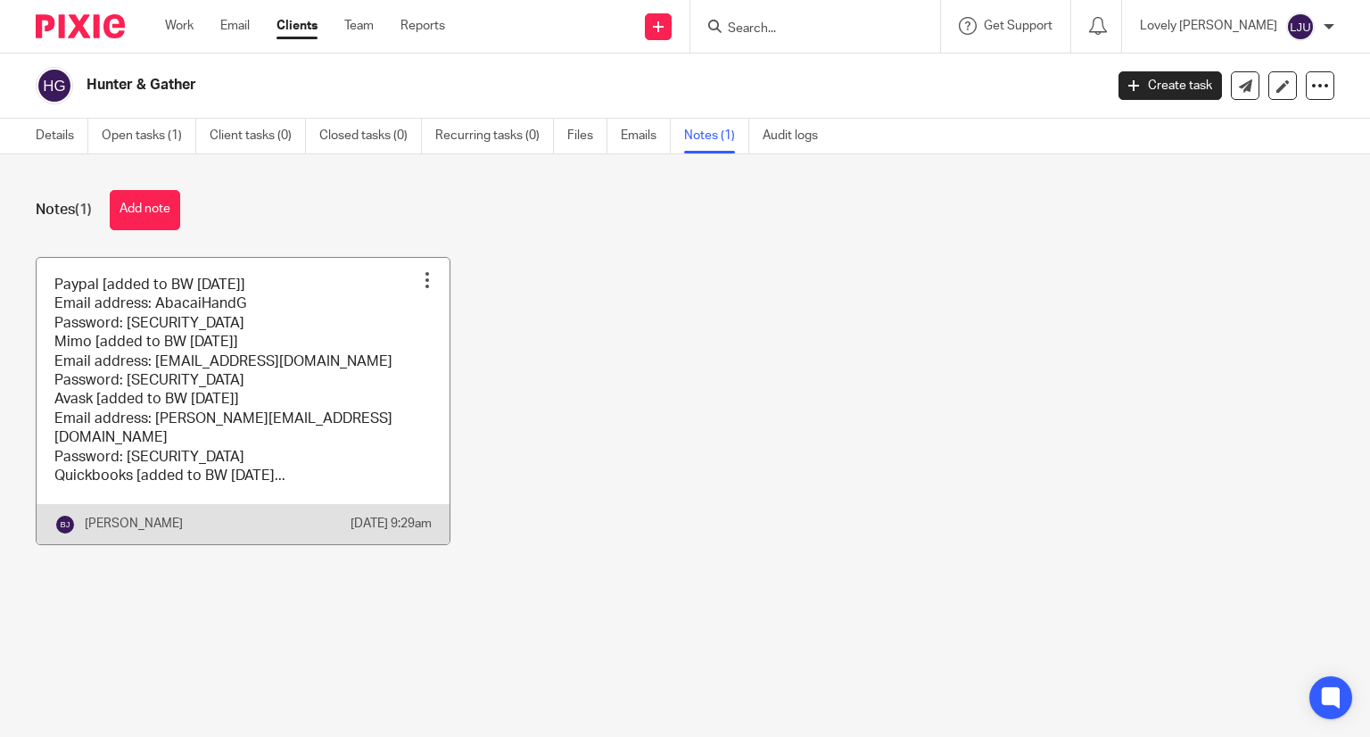
click at [299, 366] on link at bounding box center [243, 401] width 413 height 286
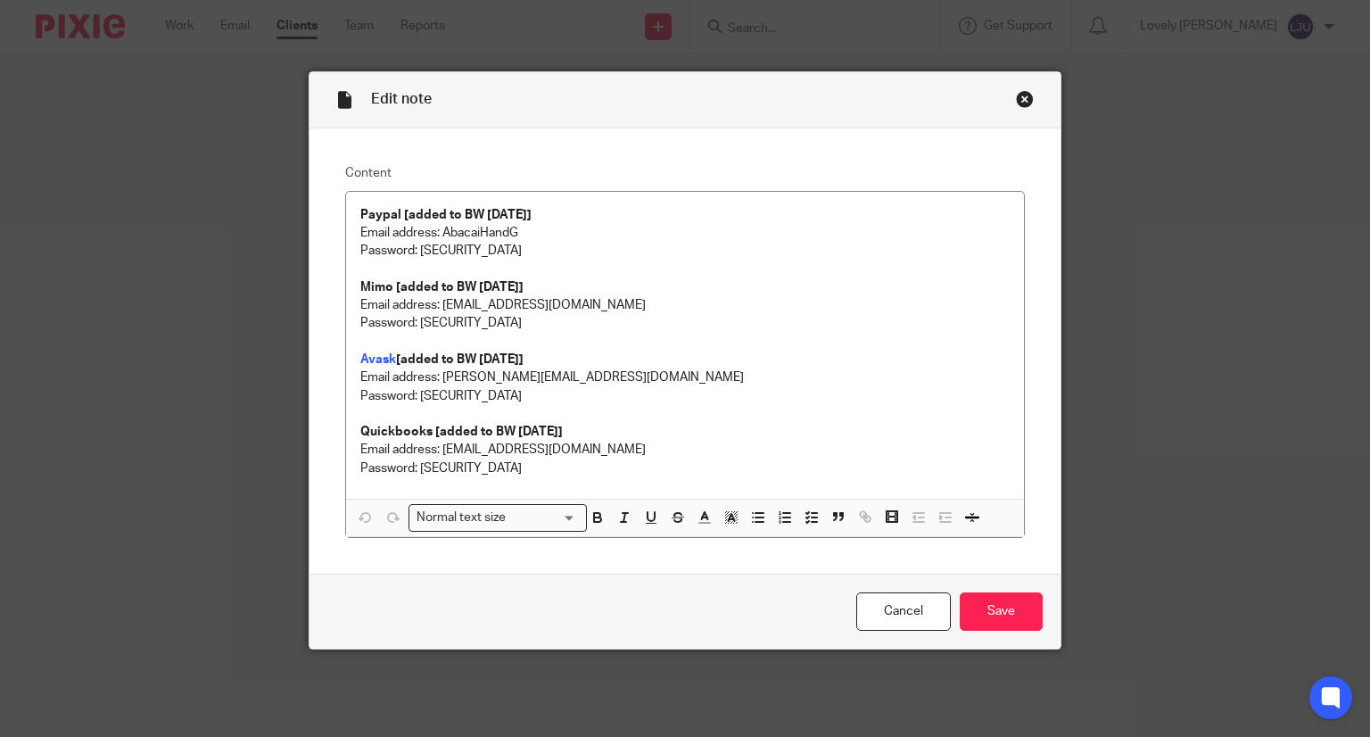
click at [1019, 94] on div "Close this dialog window" at bounding box center [1025, 99] width 18 height 18
click at [821, 18] on div "Edit note Content Paypal [added to BW 8/8/2025] Email address: AbacaiHandG Pass…" at bounding box center [685, 368] width 1370 height 737
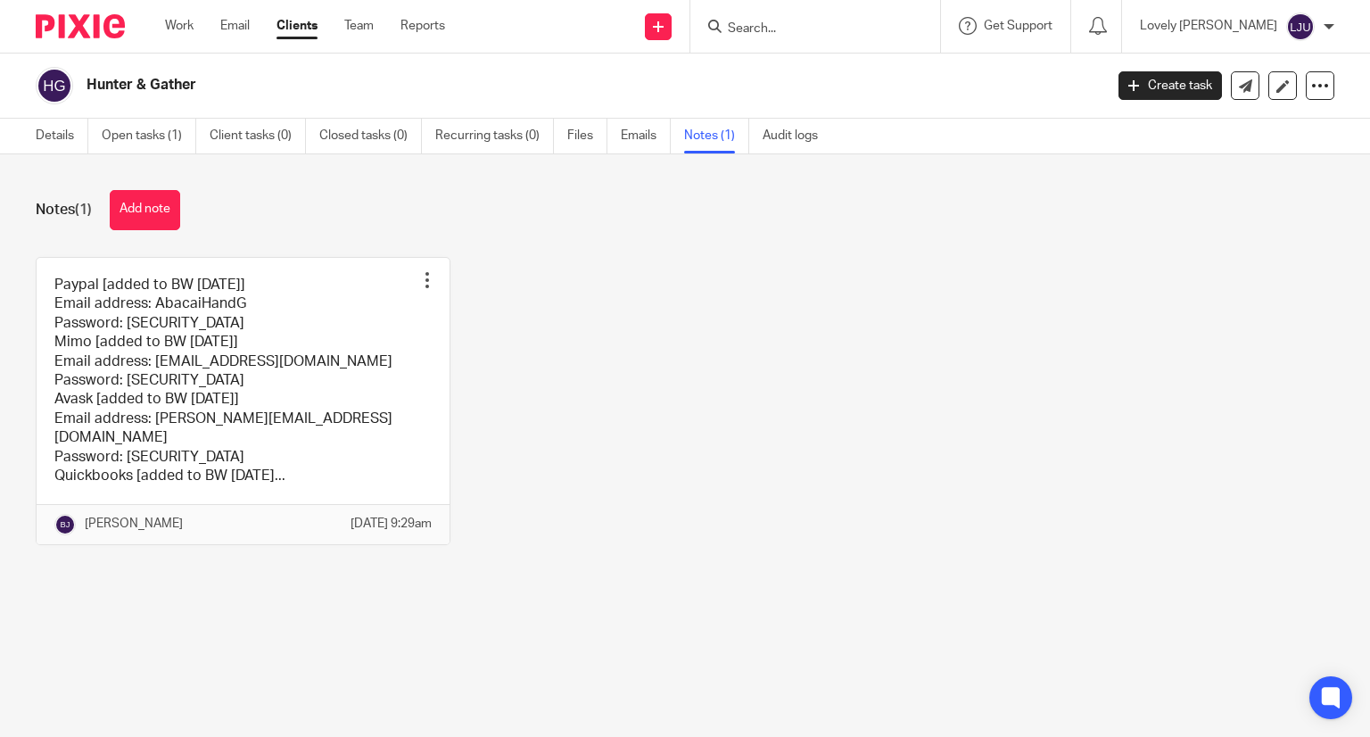
click at [796, 25] on input "Search" at bounding box center [806, 29] width 161 height 16
type input "dear fra"
click at [841, 80] on link at bounding box center [862, 76] width 280 height 41
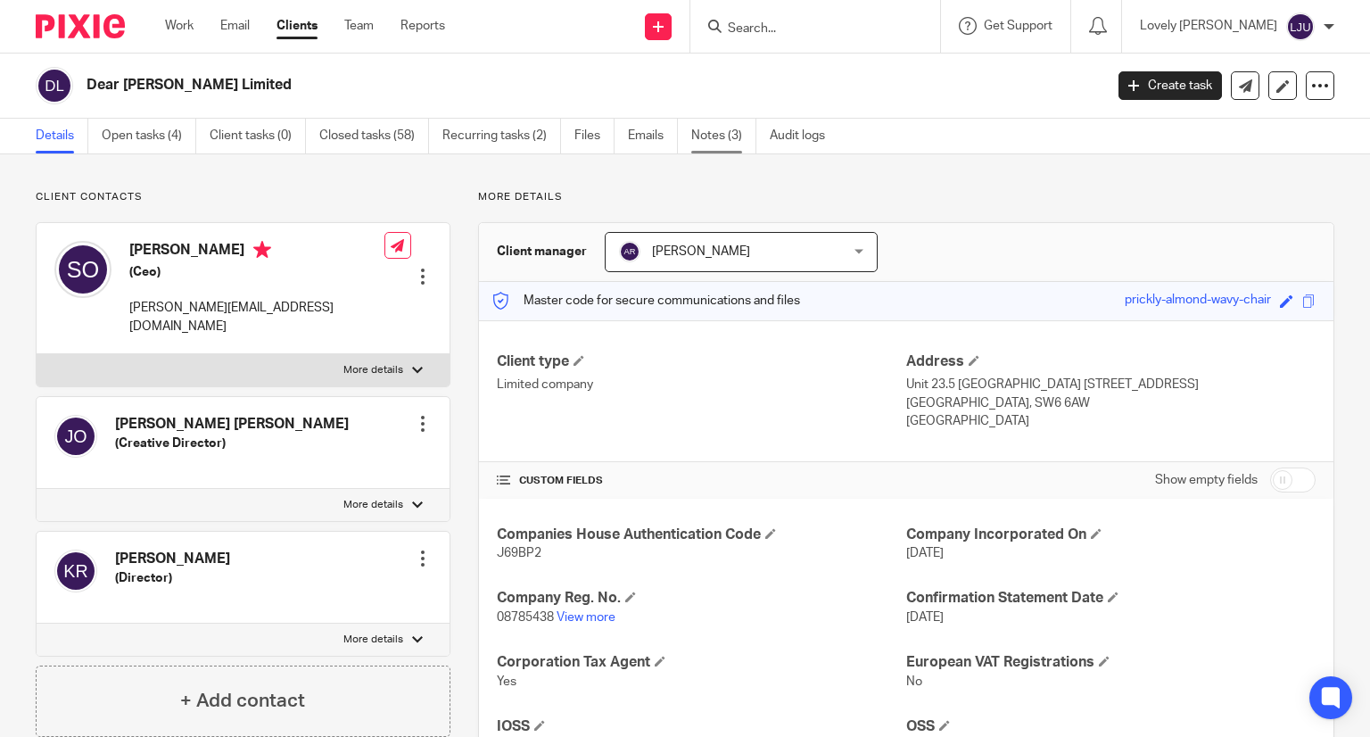
click at [722, 138] on link "Notes (3)" at bounding box center [723, 136] width 65 height 35
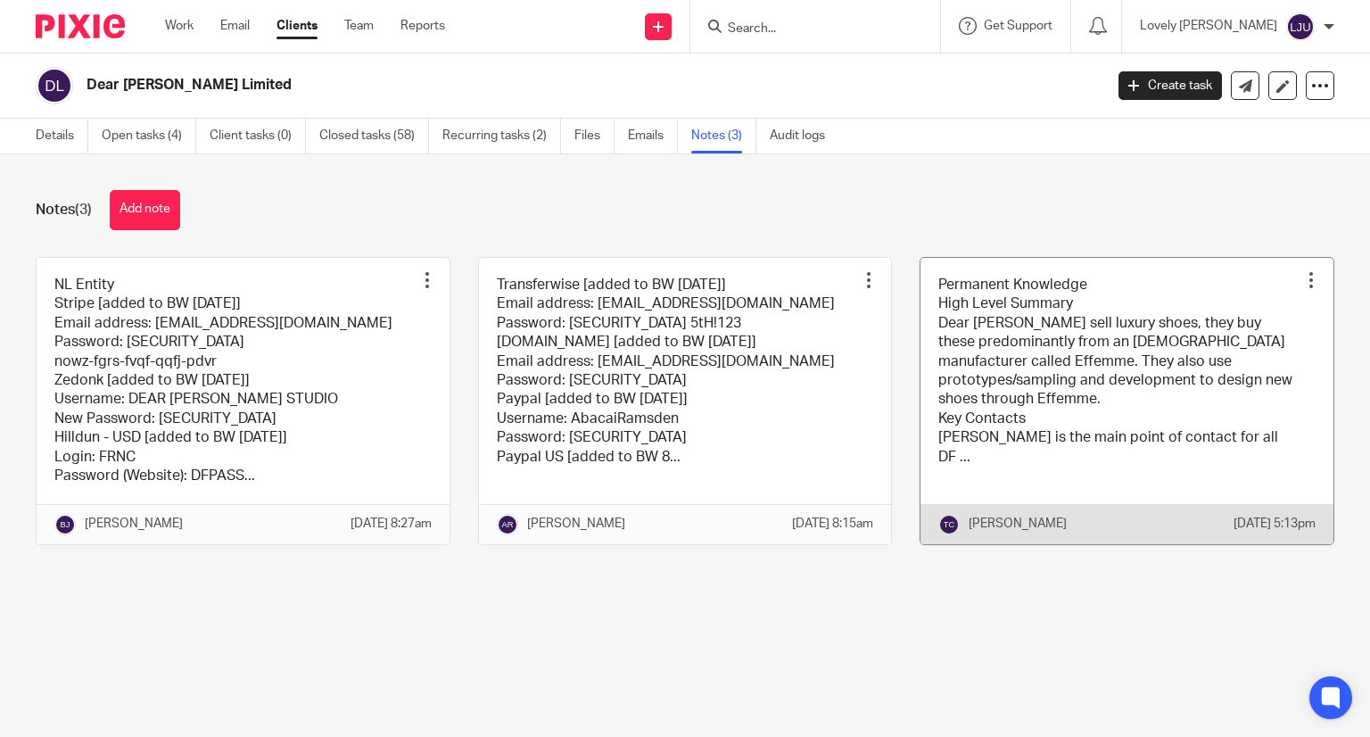
click at [1041, 392] on link at bounding box center [1126, 401] width 413 height 286
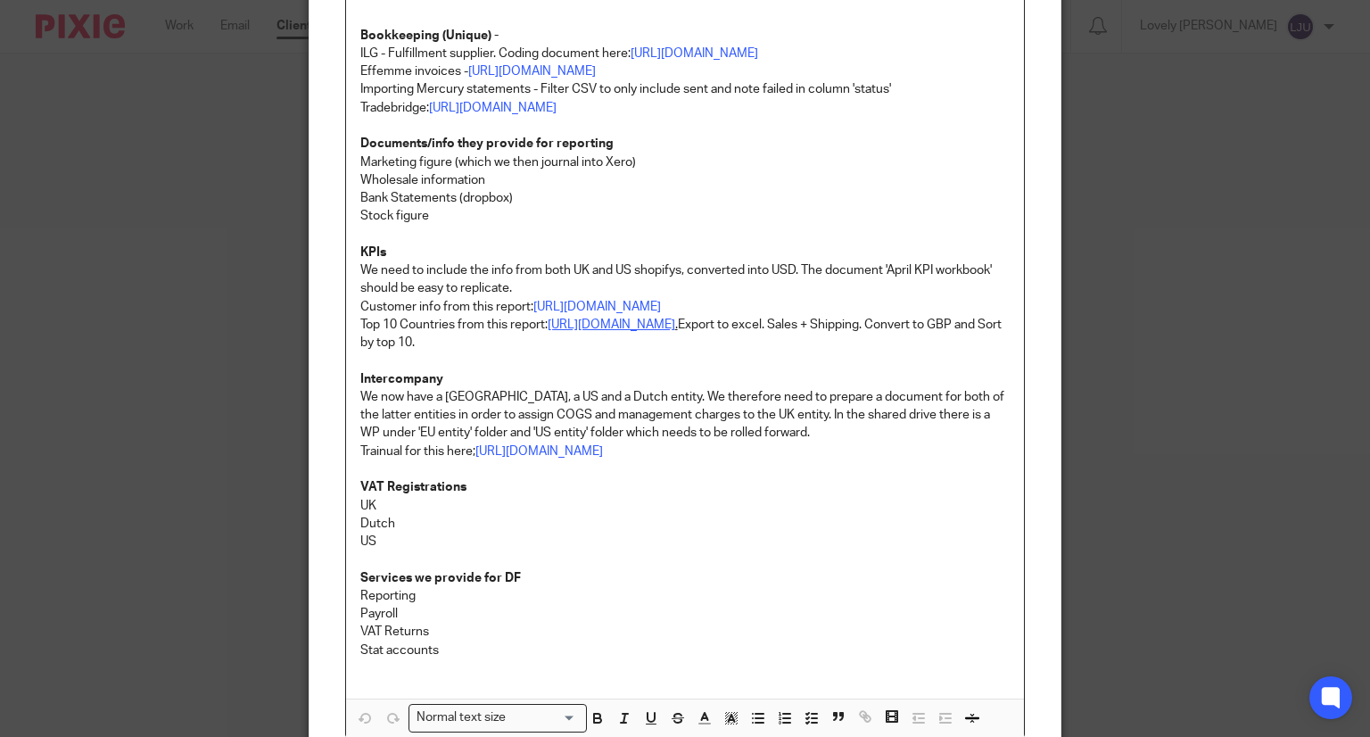
scroll to position [994, 0]
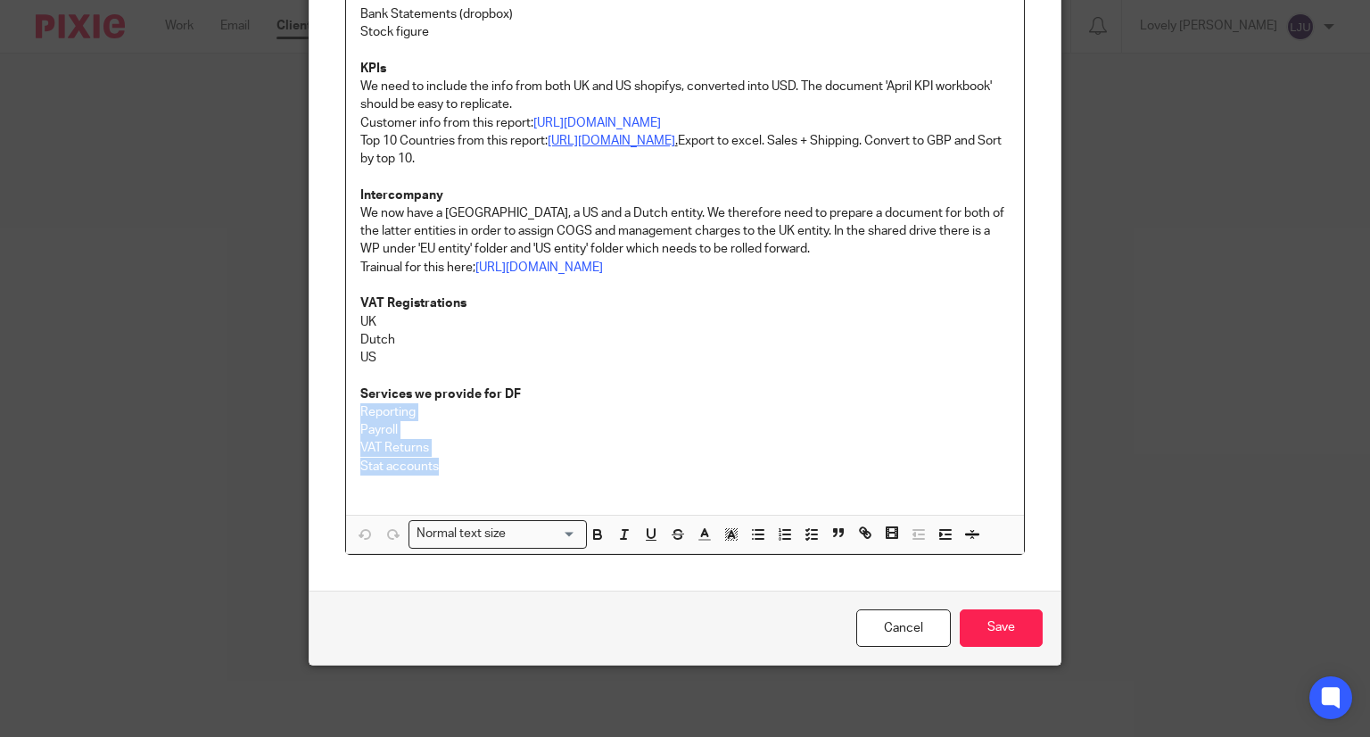
drag, startPoint x: 441, startPoint y: 472, endPoint x: 325, endPoint y: 407, distance: 133.0
copy div "Reporting Payroll VAT Returns Stat accounts"
click at [883, 615] on link "Cancel" at bounding box center [903, 628] width 95 height 38
